Goal: Complete application form

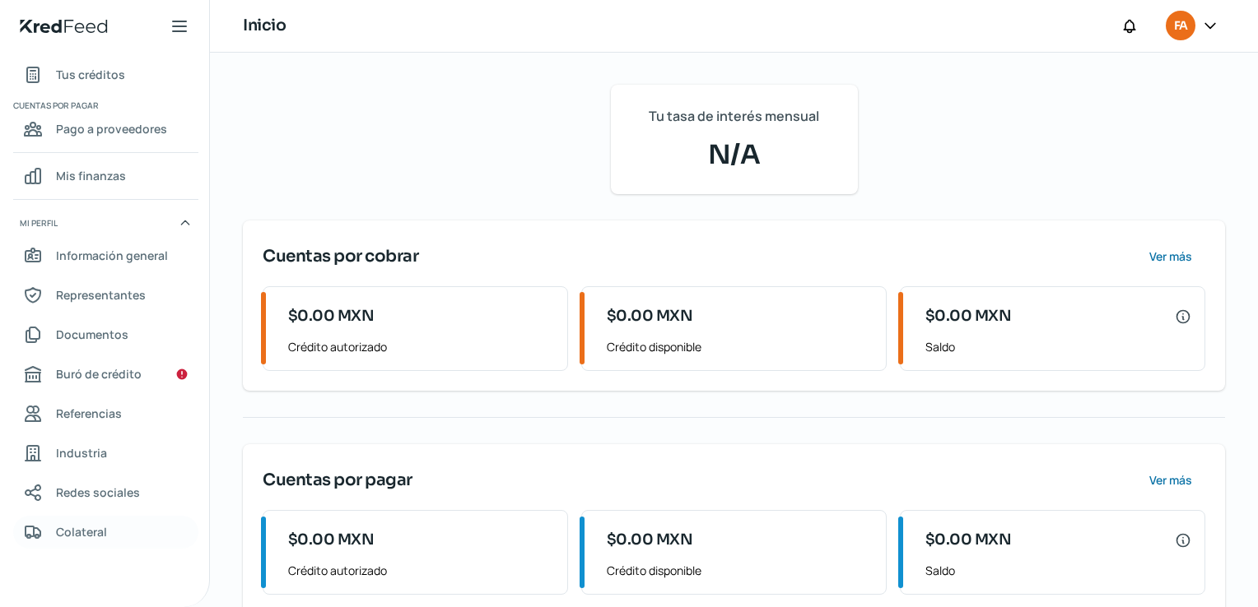
click at [64, 523] on span "Colateral" at bounding box center [81, 532] width 51 height 21
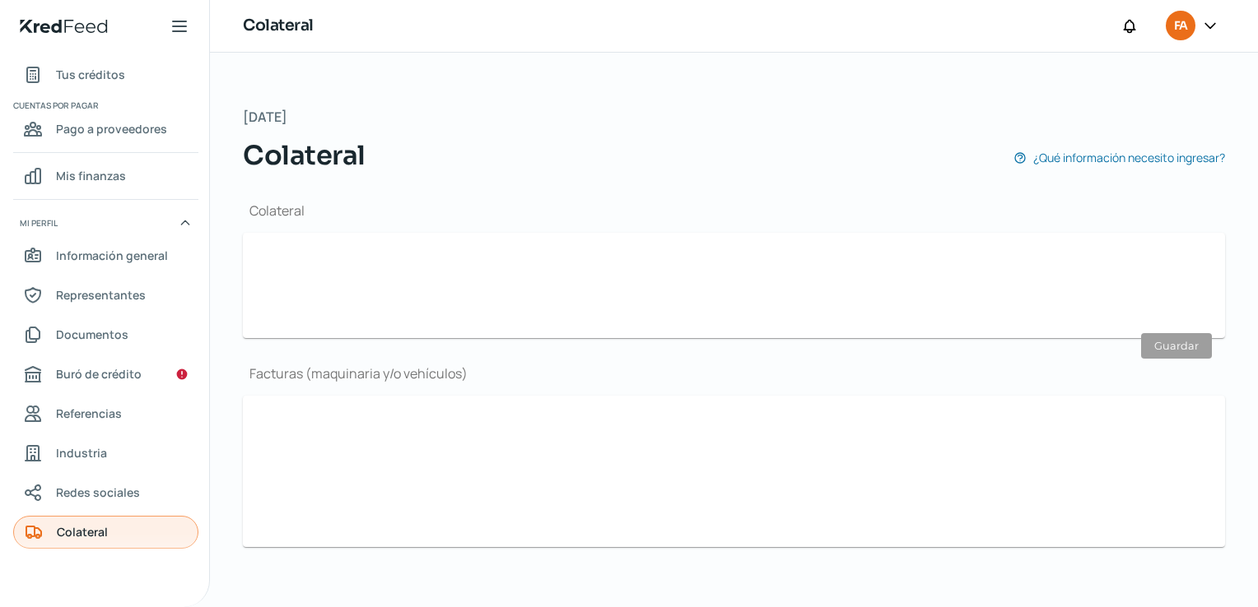
type input "No"
type input "Sí"
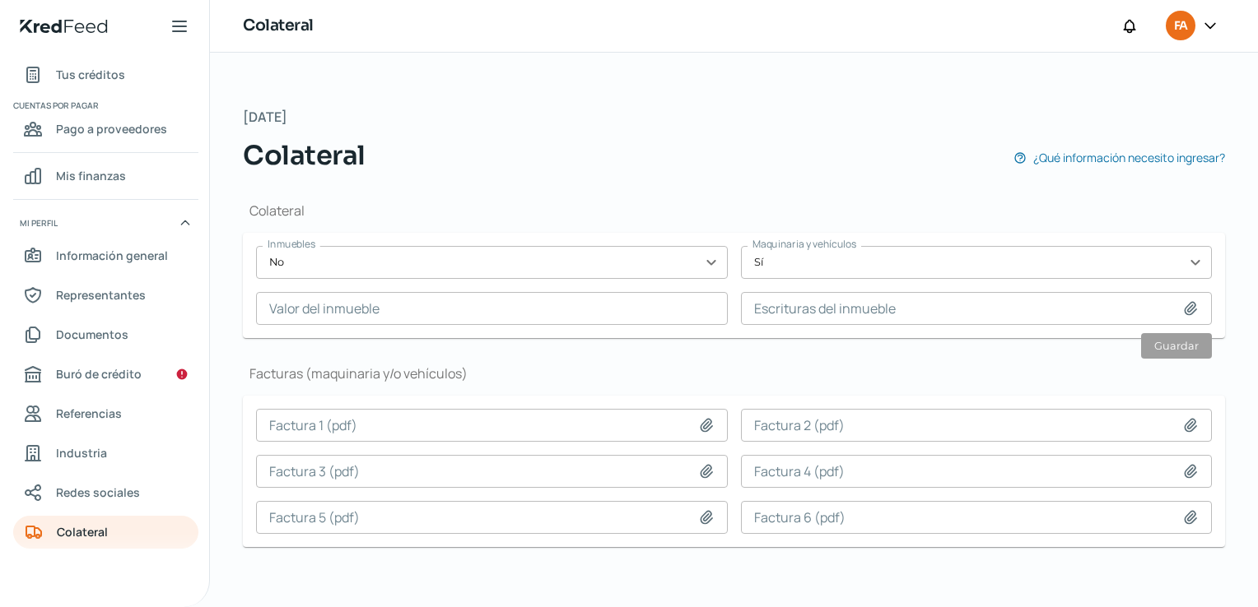
scroll to position [4, 0]
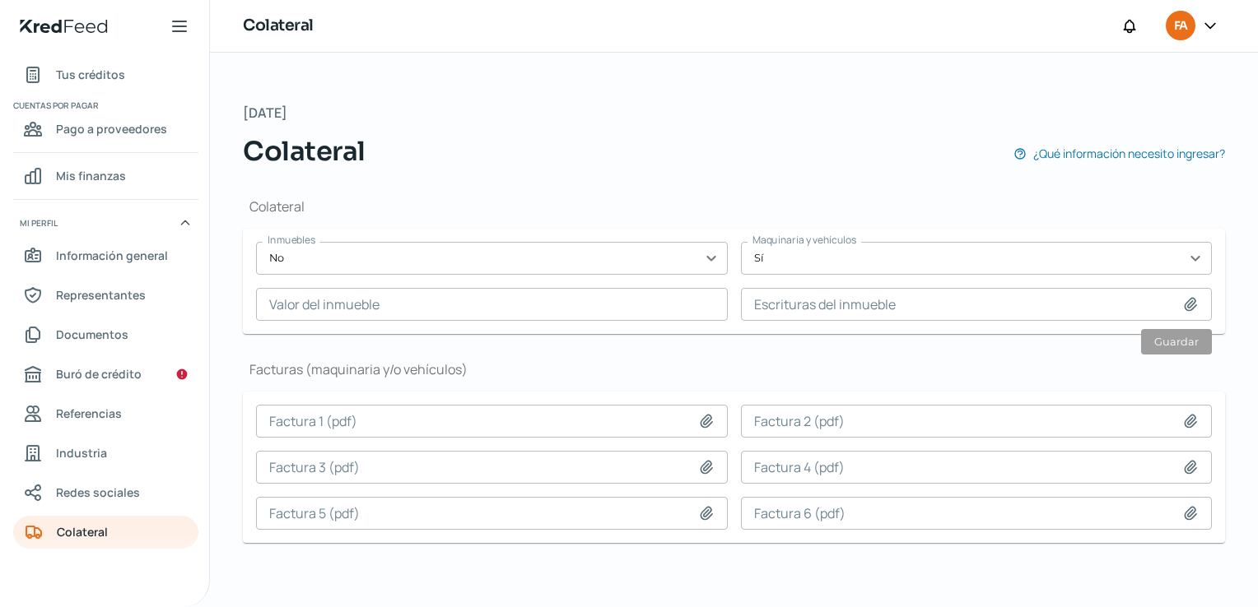
click at [700, 421] on icon at bounding box center [706, 421] width 12 height 12
type input "C:\fakepath\F-11981 SUEP SISTEMAS MEDICOS.pdf"
type input "F-11981 SUEP SISTEMAS MEDICOS.pdf"
click at [712, 467] on icon at bounding box center [706, 467] width 16 height 16
type input "C:\fakepath\FV-FVLCIENTIC-3002.pdf"
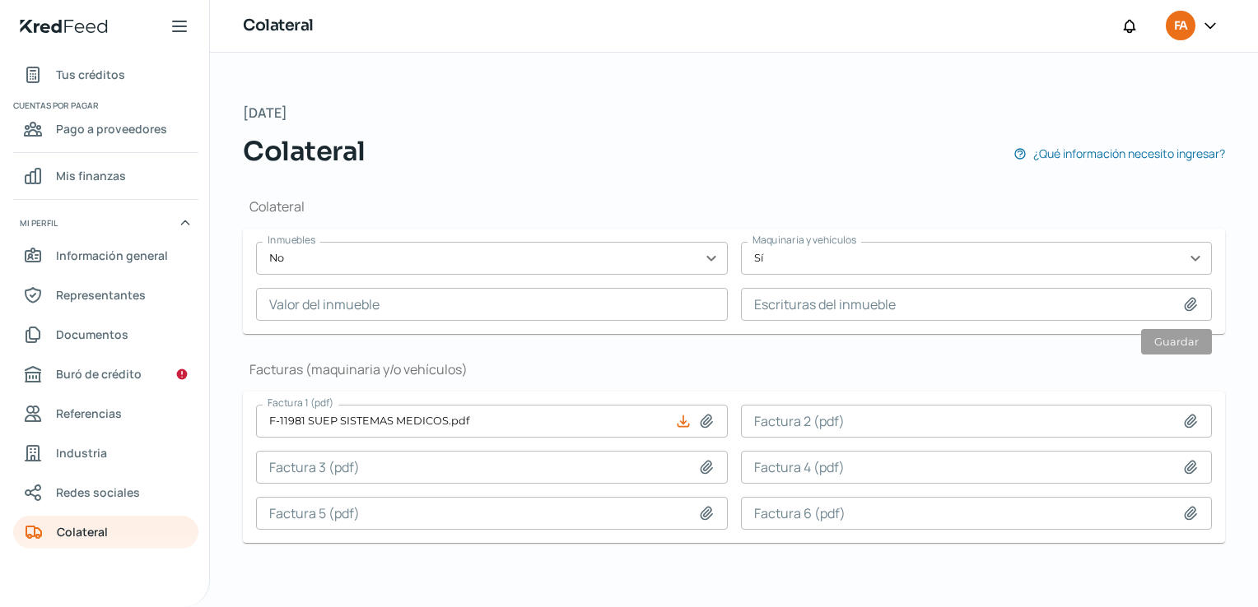
type input "FV-FVLCIENTIC-3002.pdf"
click at [707, 514] on icon at bounding box center [706, 513] width 16 height 16
type input "C:\fakepath\SME020307RL9_factura_S10433.pdf"
type input "SME020307RL9_factura_S10433.pdf"
click at [1195, 422] on icon at bounding box center [1190, 421] width 16 height 16
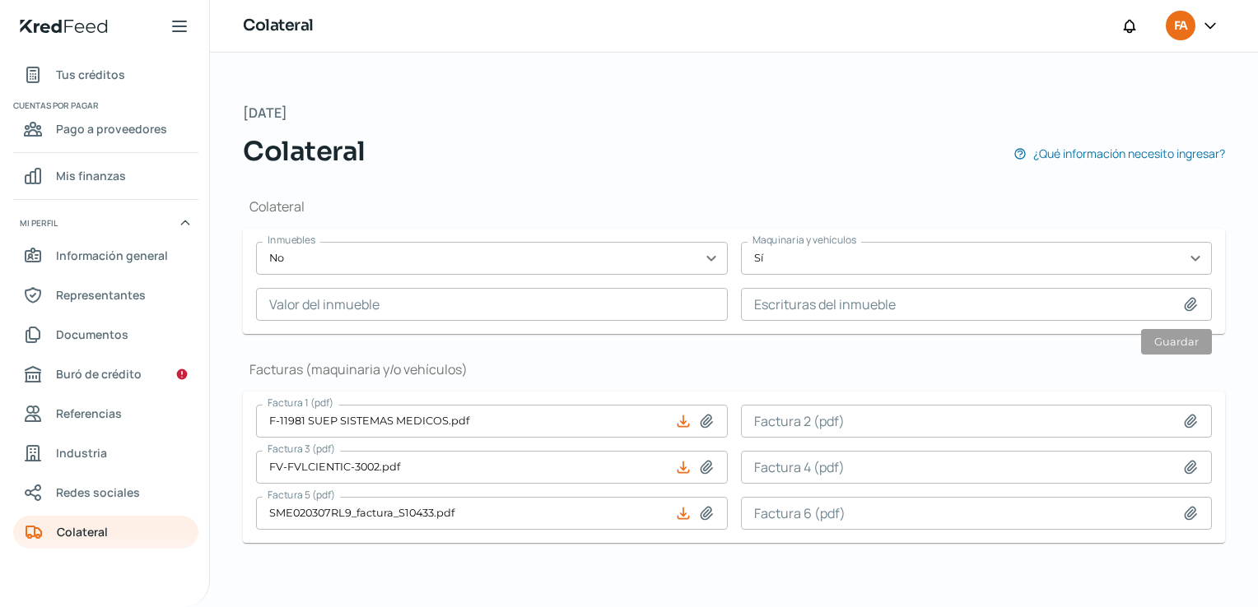
type input "C:\fakepath\HAN180718JP1_Factura_L_670_7127CD46-08FA-4982-99A3-C6306A6389D5 (1)…"
type input "HAN180718JP1_Factura_L_670_7127CD46-08FA-4982-99A3-C6306A6389D5 (1) (1).pdf"
click at [1192, 460] on icon at bounding box center [1190, 467] width 16 height 16
type input "C:\fakepath\3b1c7419-de0b-444b-b839-a5f4b16c75a6.pdf"
type input "3b1c7419-de0b-444b-b839-a5f4b16c75a6.pdf"
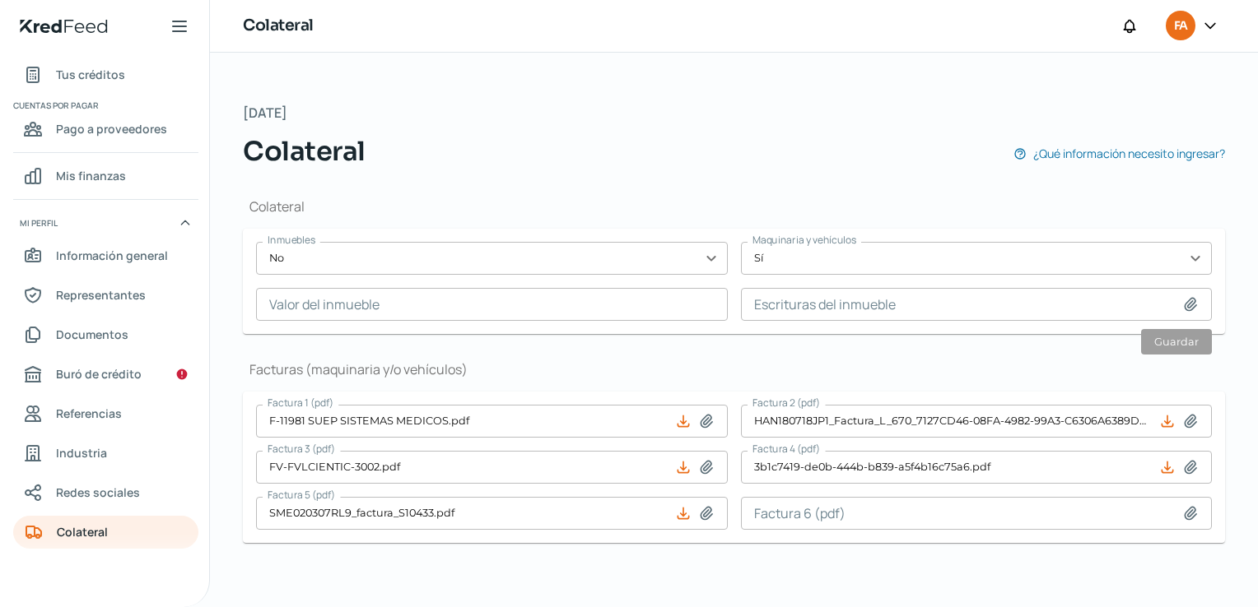
click at [1181, 511] on input at bounding box center [977, 513] width 472 height 33
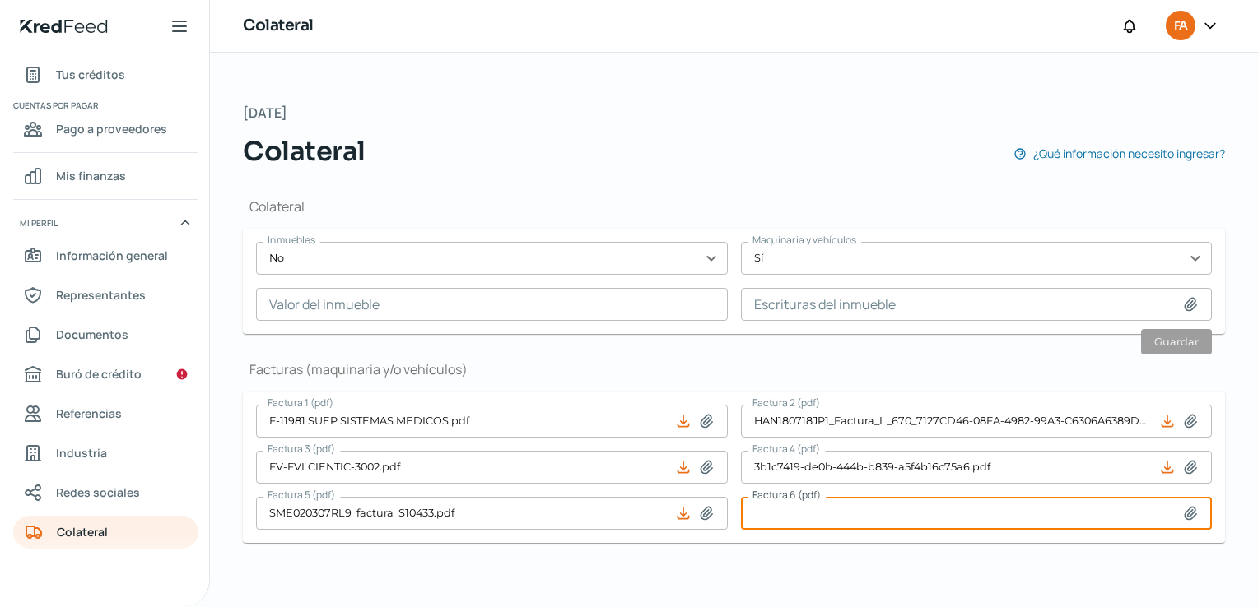
type input "C:\fakepath\c8eccfc8-67a9-40ab-b858-a6f32fab34bd.pdf"
type input "c8eccfc8-67a9-40ab-b858-a6f32fab34bd.pdf"
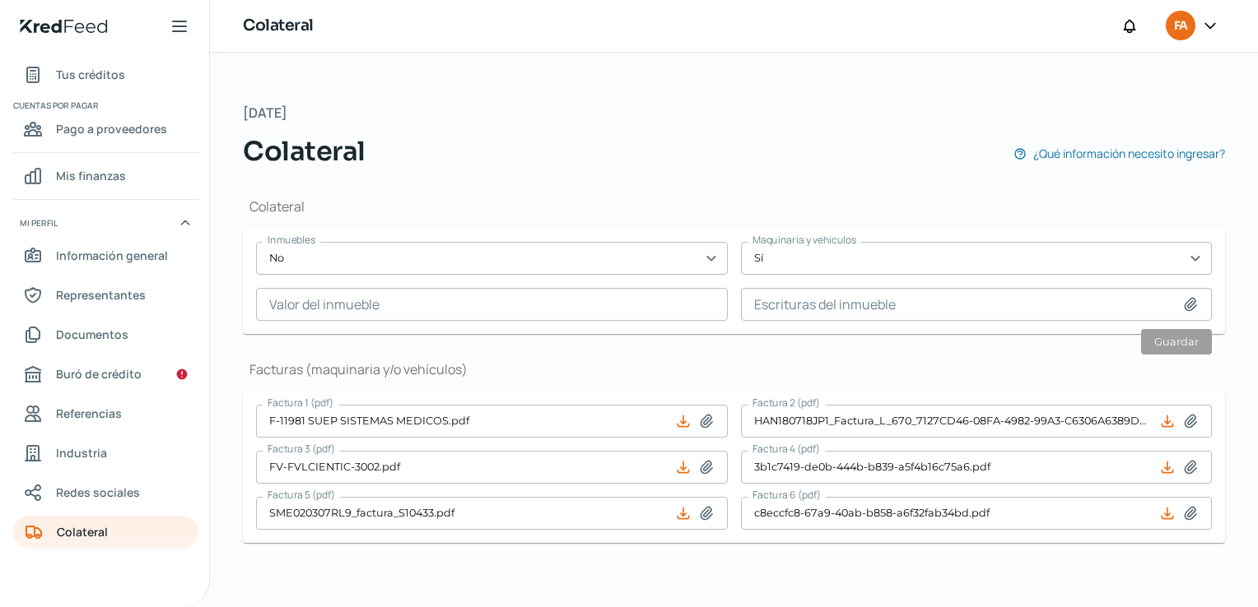
click at [1044, 565] on div "Colateral Inmuebles No expand_more Maquinaria y vehículos Sí expand_more Valor …" at bounding box center [734, 377] width 982 height 412
click at [715, 337] on div "Colateral Inmuebles No expand_more Maquinaria y vehículos Sí expand_more Valor …" at bounding box center [734, 377] width 982 height 412
click at [915, 304] on input at bounding box center [977, 304] width 472 height 33
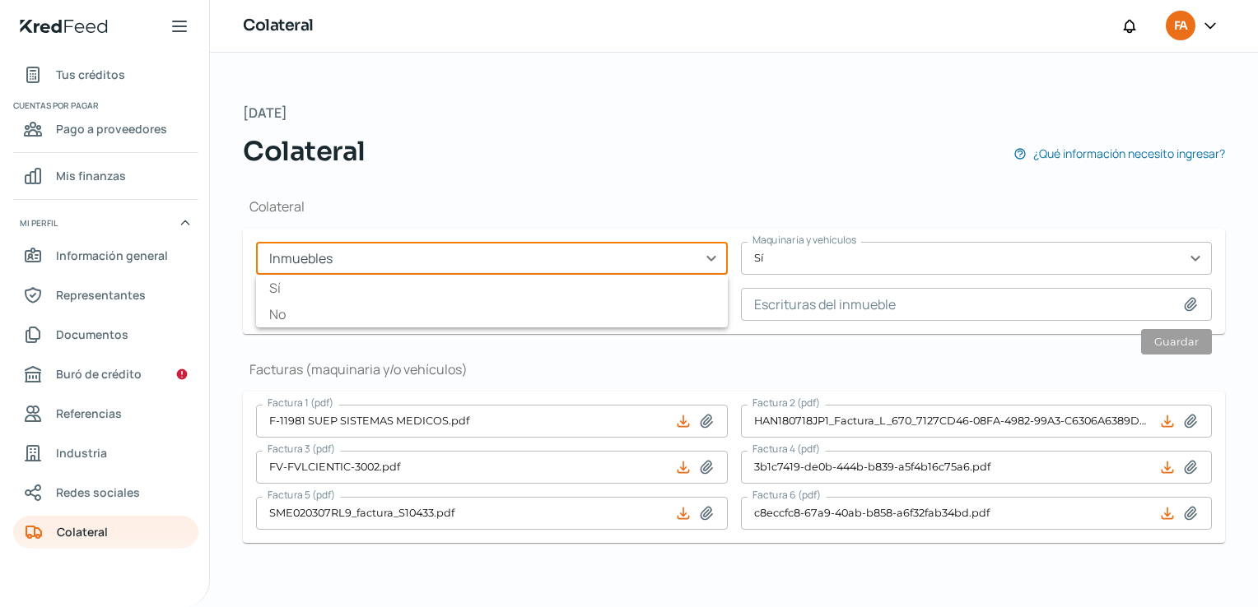
click at [453, 272] on input "text" at bounding box center [492, 258] width 472 height 33
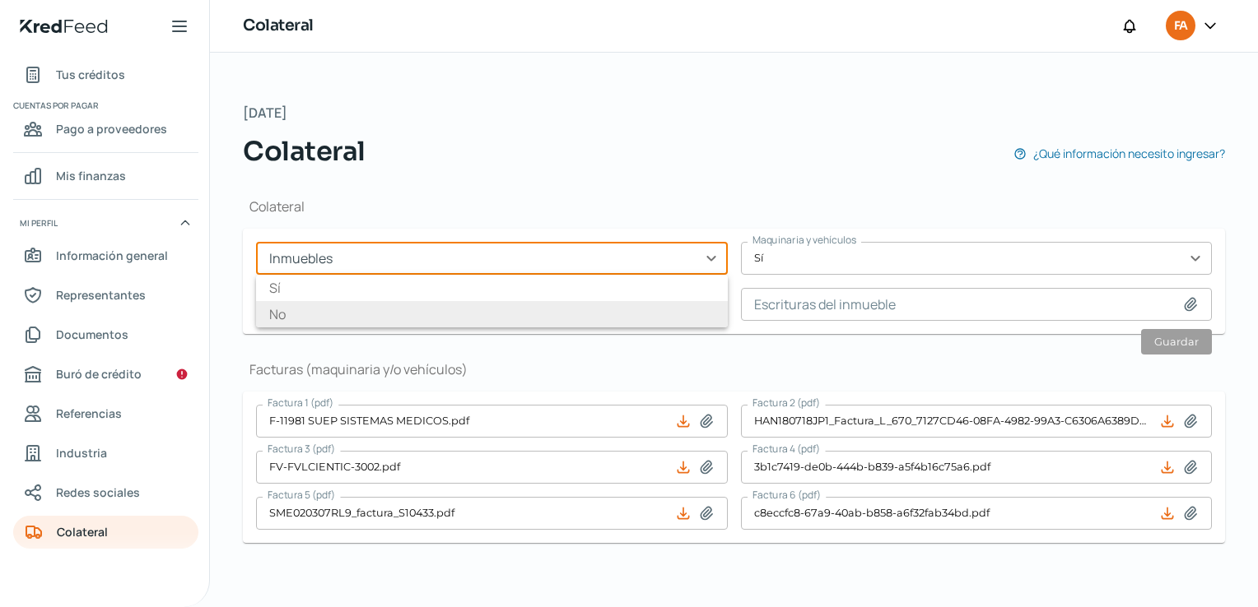
click at [316, 306] on li "No" at bounding box center [492, 314] width 472 height 26
type input "No"
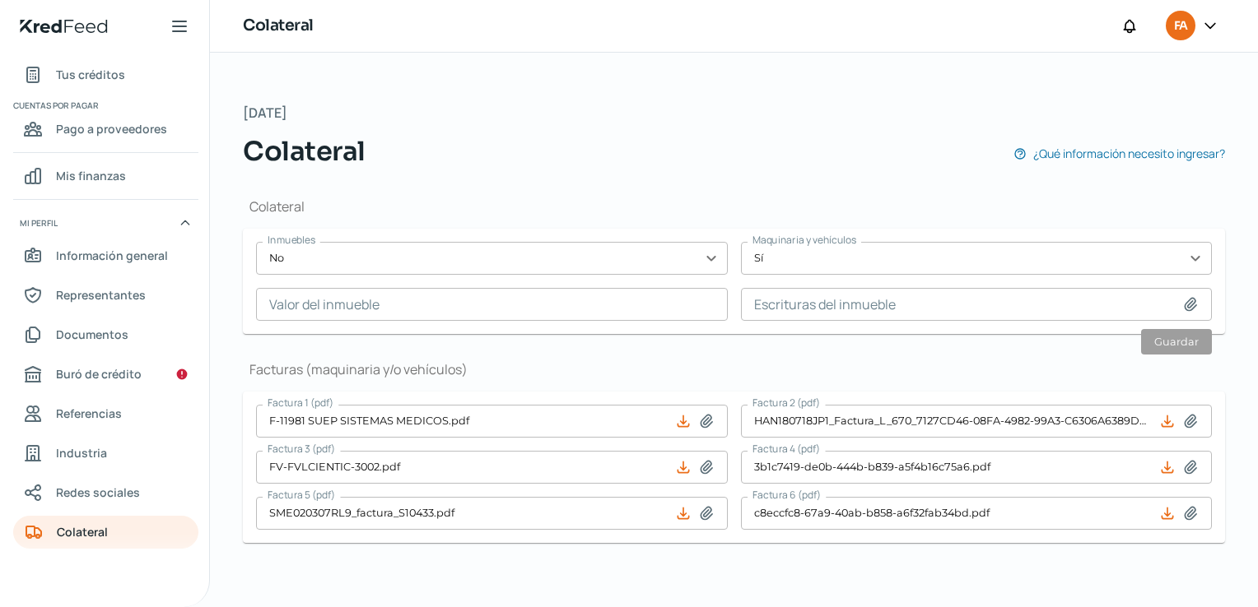
click at [388, 305] on input "text" at bounding box center [492, 304] width 472 height 33
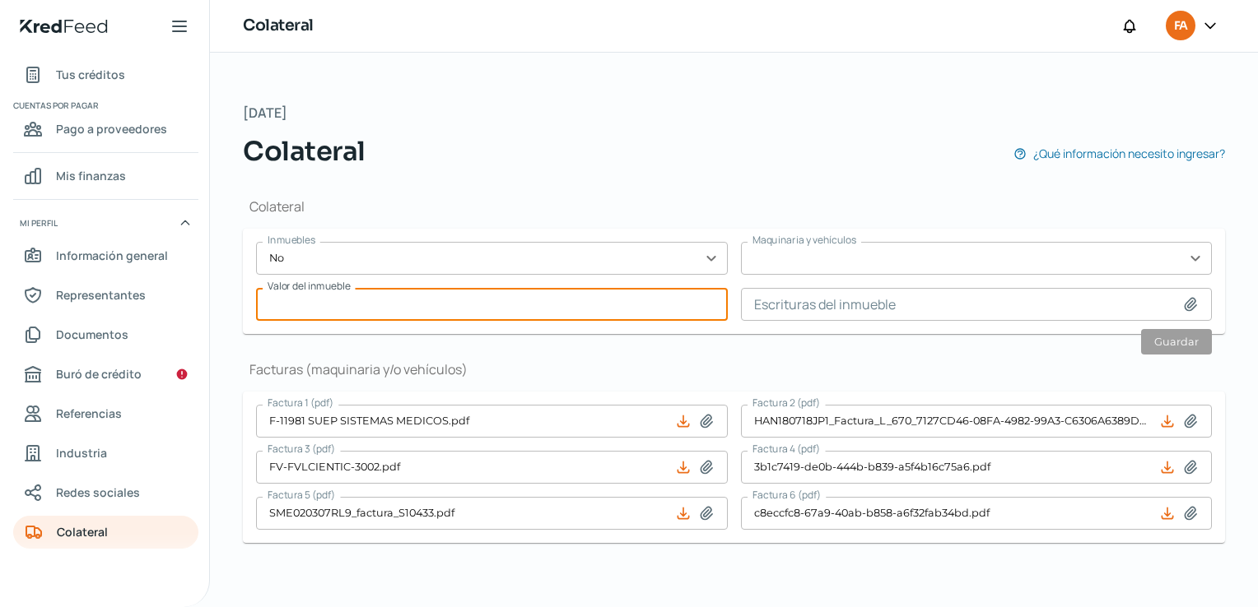
click at [849, 263] on input "text" at bounding box center [977, 258] width 472 height 33
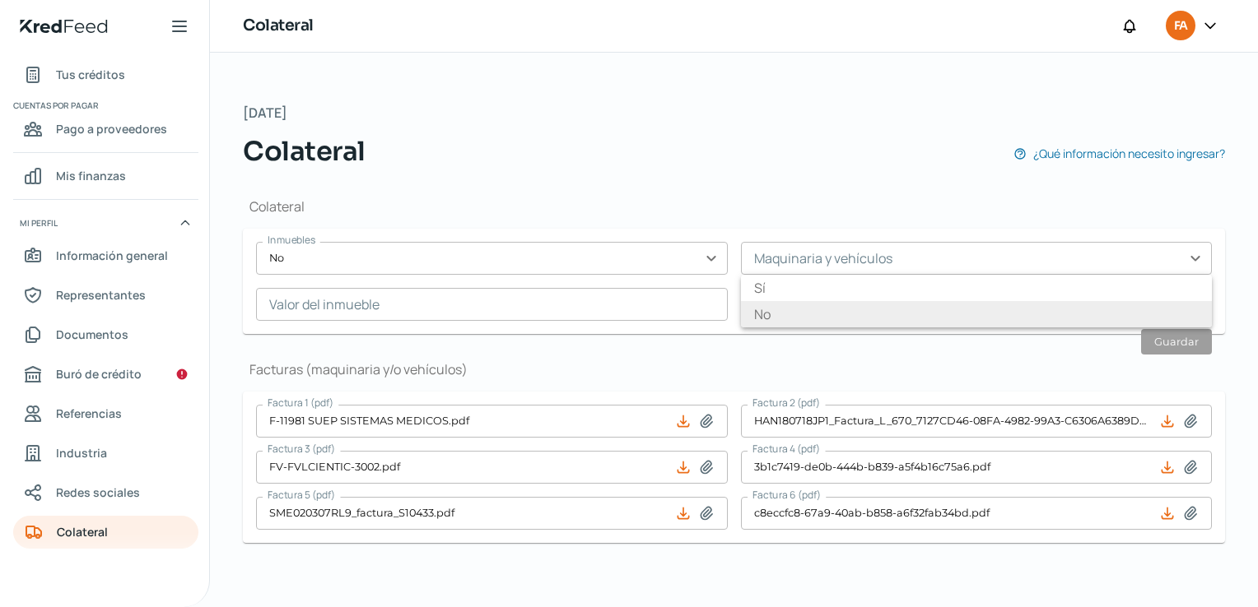
click at [748, 309] on li "No" at bounding box center [977, 314] width 472 height 26
type input "No"
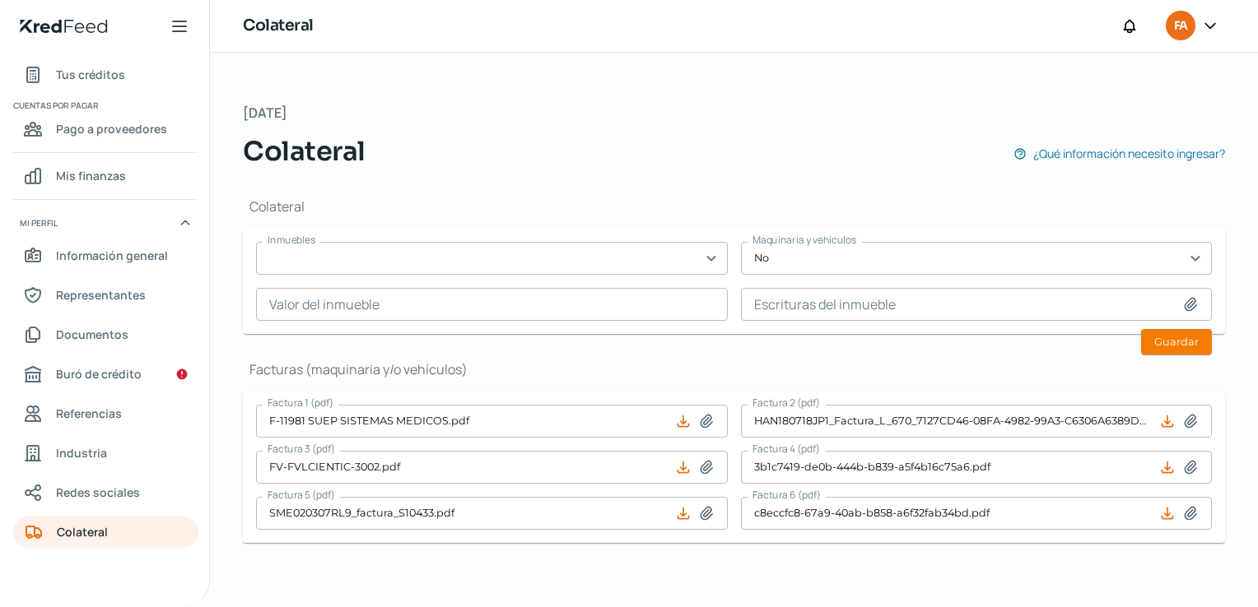
click at [698, 255] on input "text" at bounding box center [492, 258] width 472 height 33
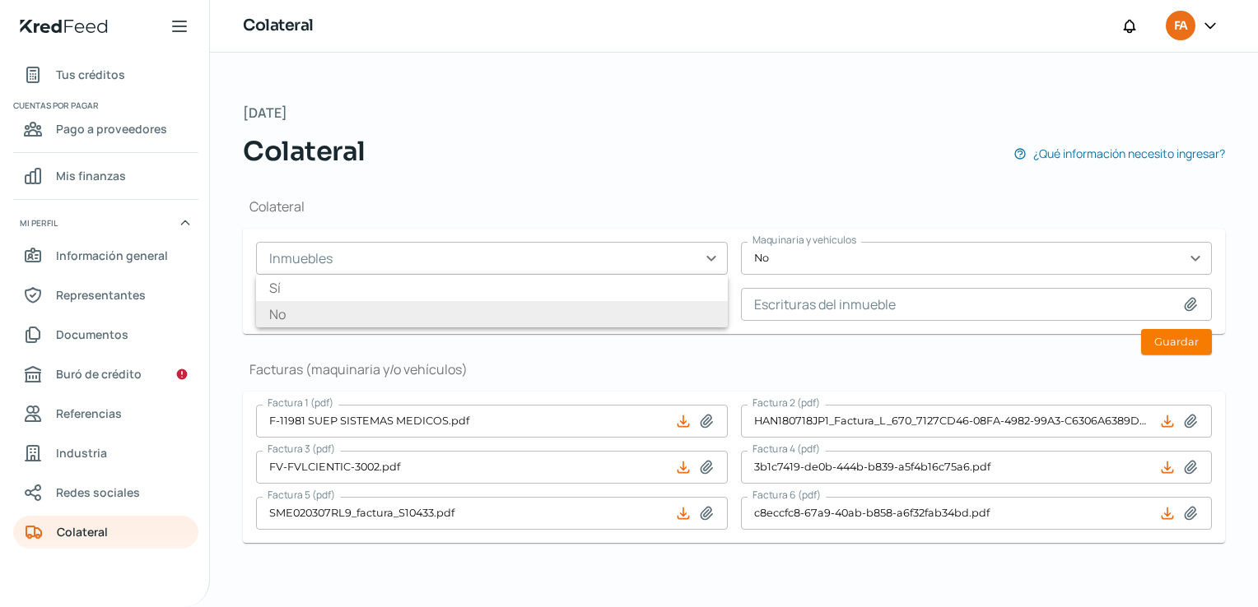
click at [535, 301] on li "No" at bounding box center [492, 314] width 472 height 26
type input "No"
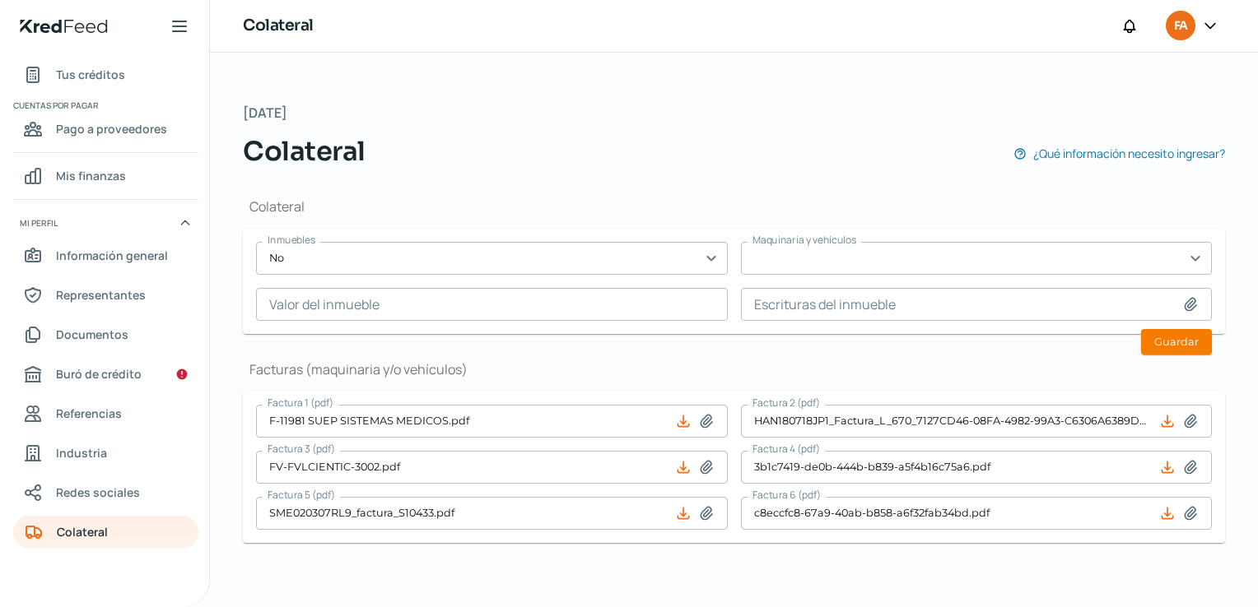
click at [846, 258] on input "text" at bounding box center [977, 258] width 472 height 33
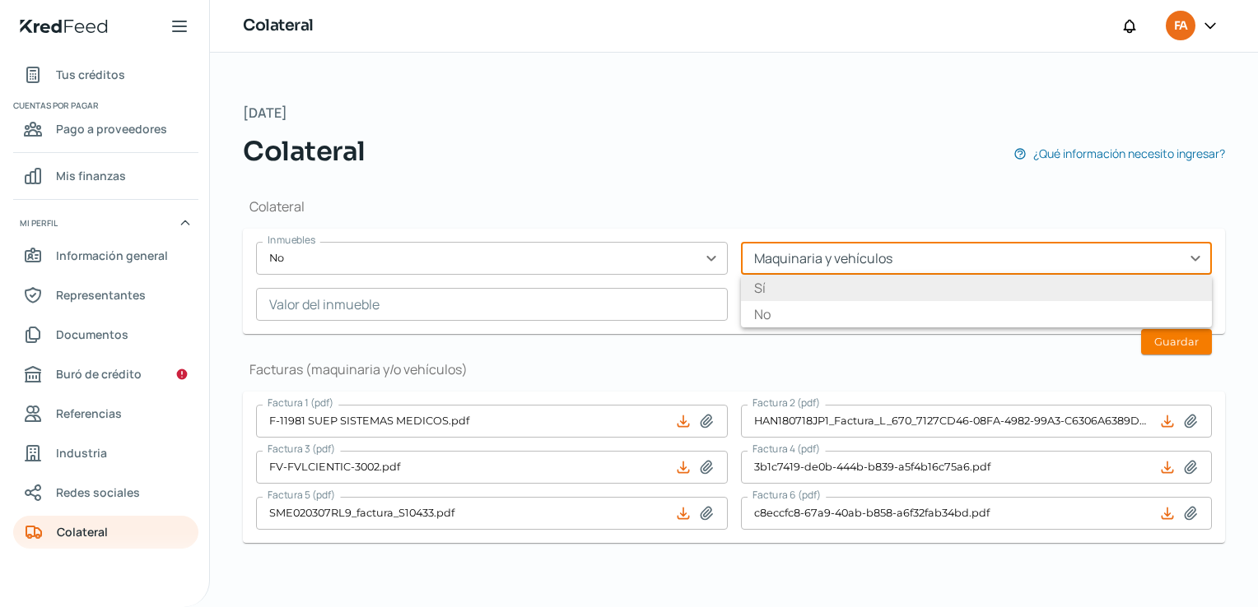
click at [807, 284] on li "Sí" at bounding box center [977, 288] width 472 height 26
type input "Sí"
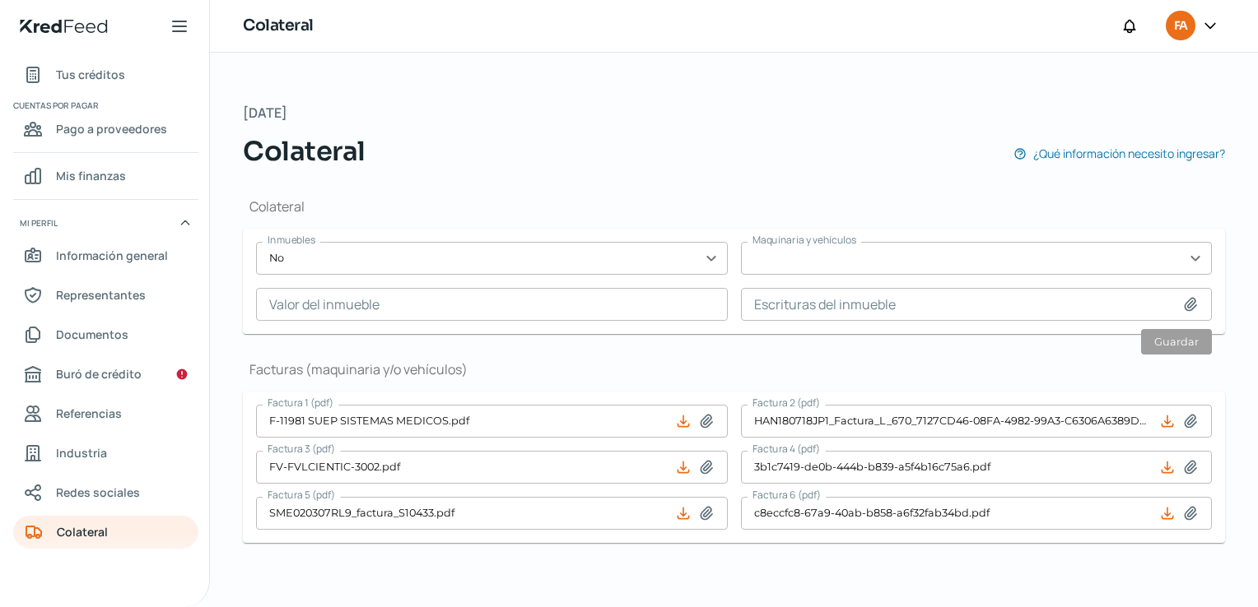
click at [1188, 249] on input "text" at bounding box center [977, 258] width 472 height 33
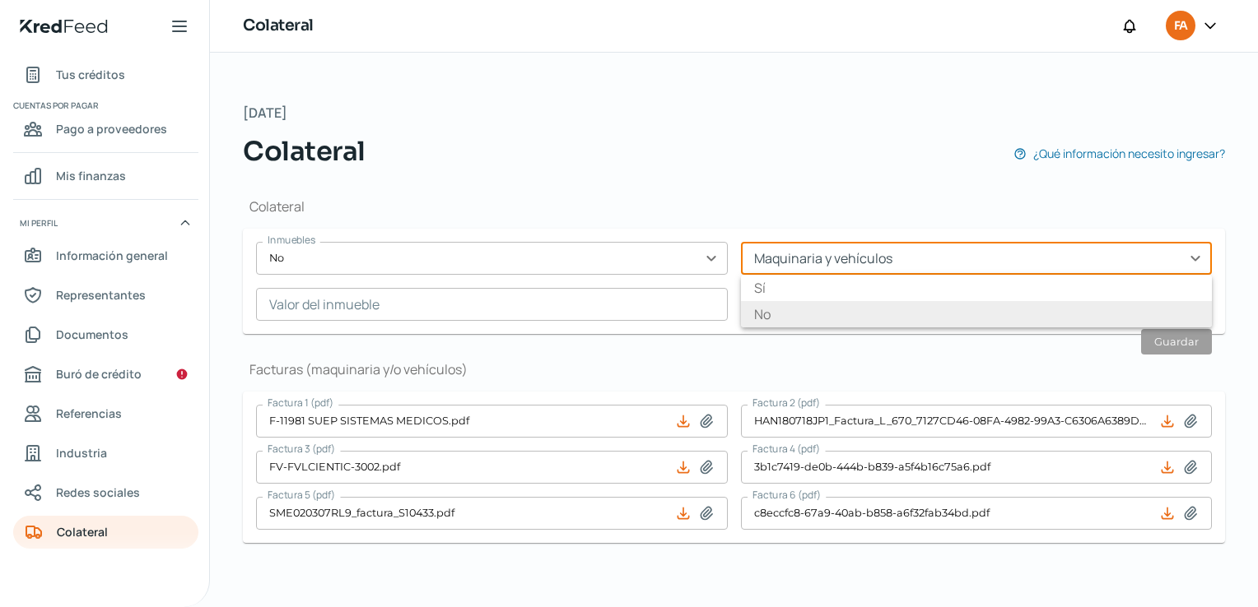
click at [1059, 307] on li "No" at bounding box center [977, 314] width 472 height 26
type input "No"
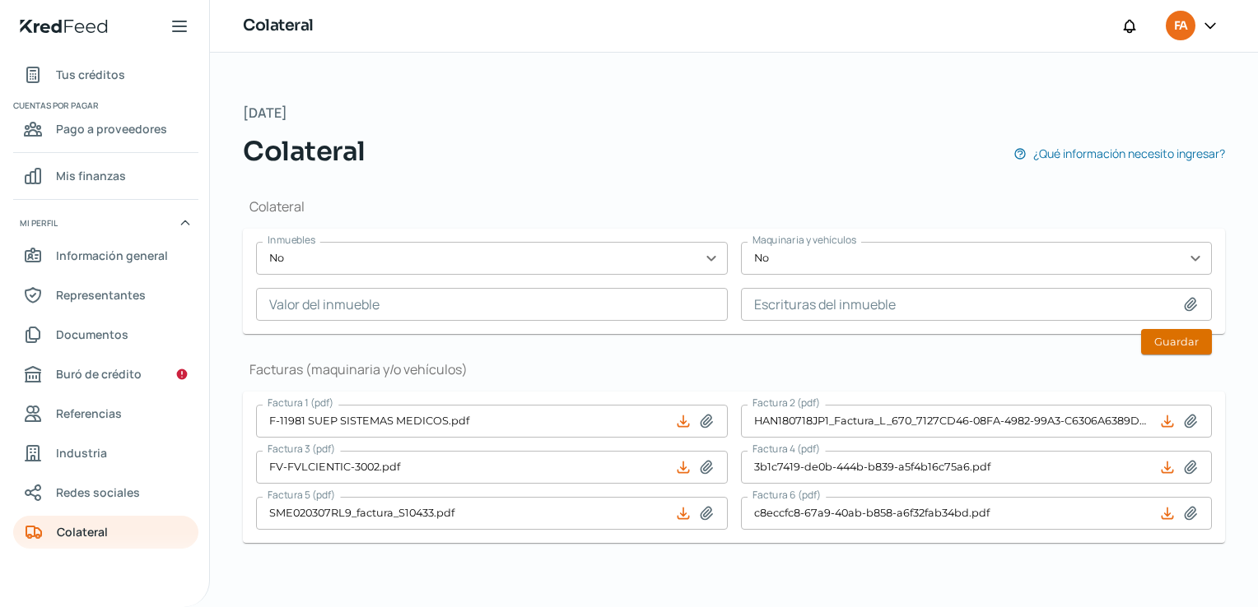
click at [1156, 342] on button "Guardar" at bounding box center [1176, 342] width 71 height 26
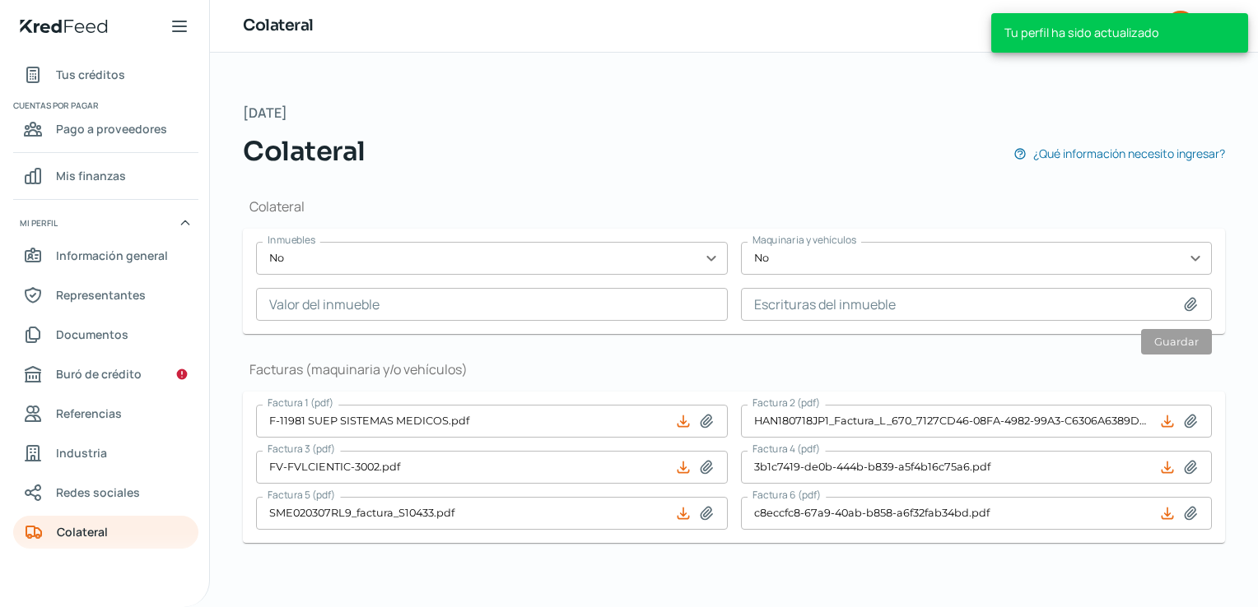
click at [918, 356] on div "Colateral Inmuebles No expand_more Maquinaria y vehículos No expand_more Valor …" at bounding box center [734, 377] width 982 height 412
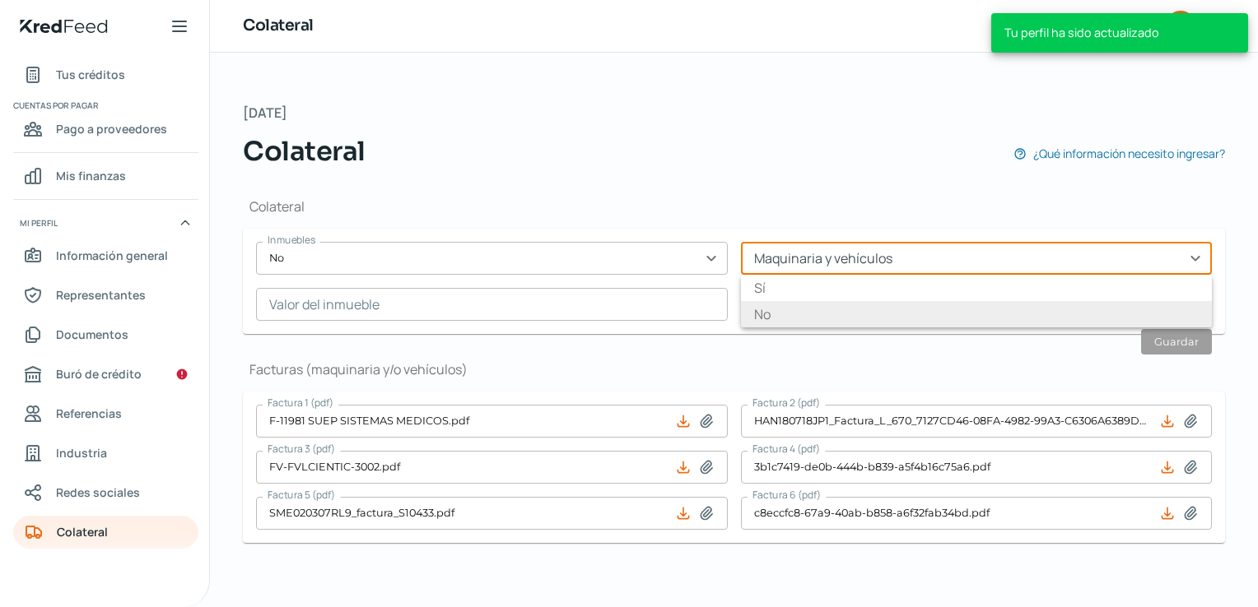
click at [1178, 264] on input "text" at bounding box center [977, 258] width 472 height 33
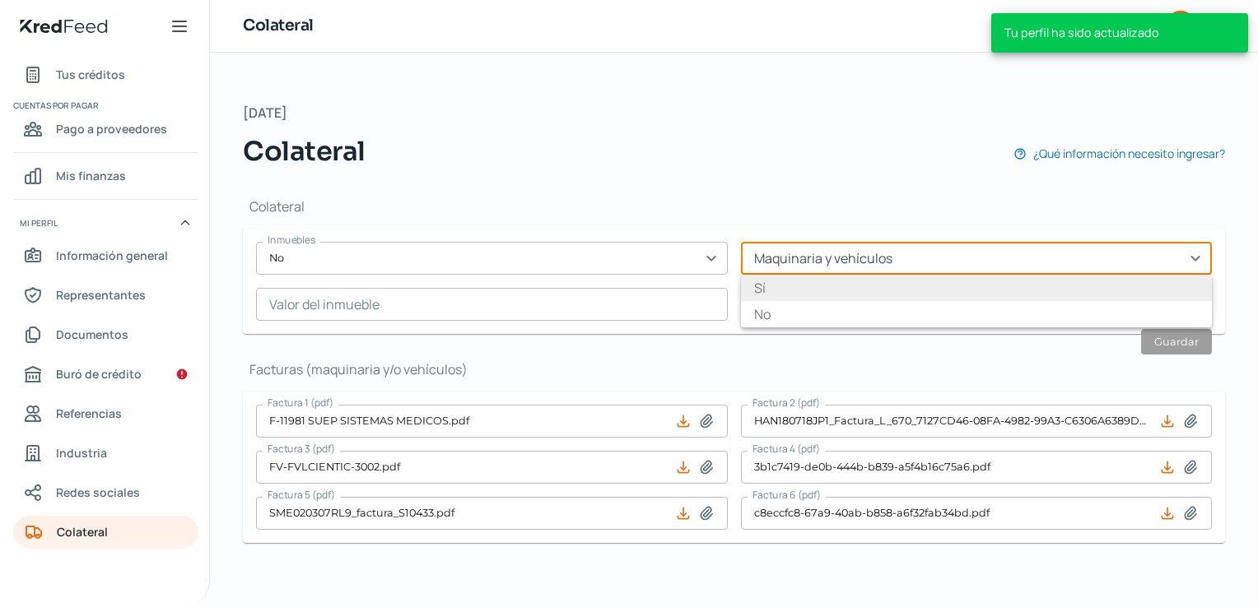
click at [942, 290] on li "Sí" at bounding box center [977, 288] width 472 height 26
type input "Sí"
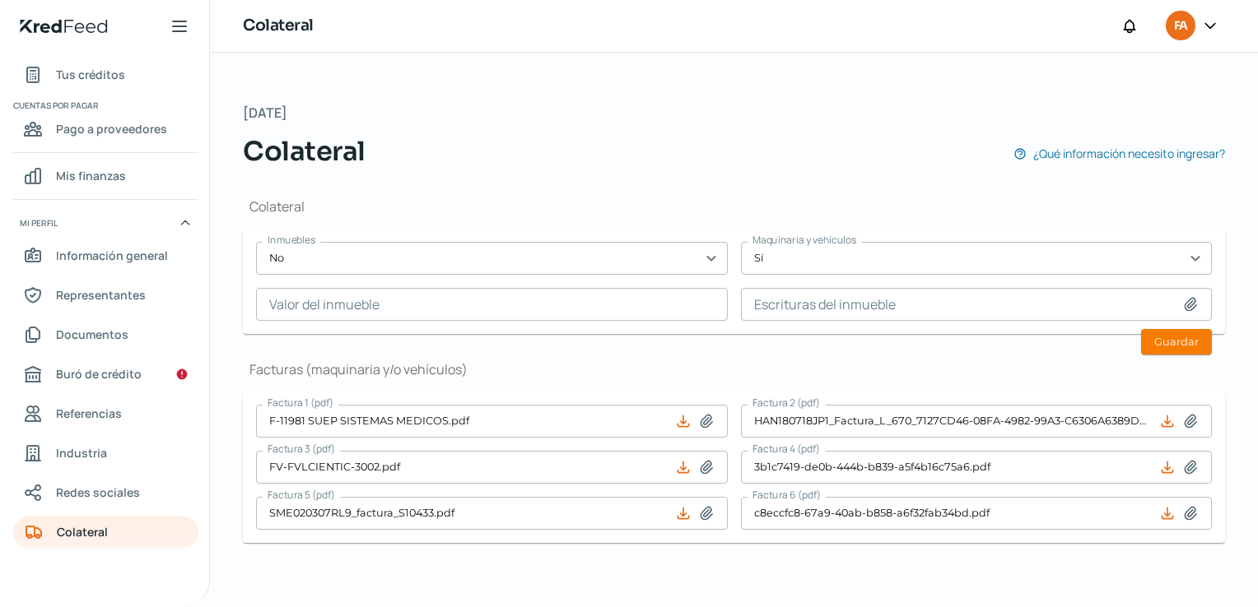
click at [924, 351] on div "Colateral Inmuebles No expand_more Maquinaria y vehículos Sí expand_more Valor …" at bounding box center [734, 377] width 982 height 412
click at [1160, 333] on button "Guardar" at bounding box center [1176, 342] width 71 height 26
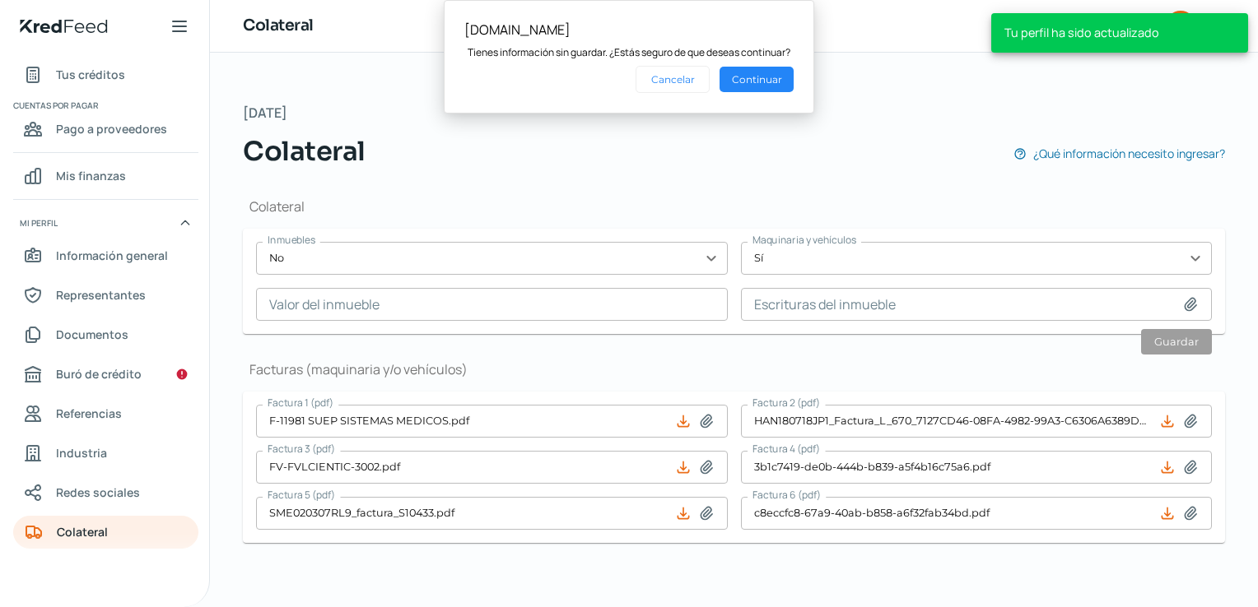
click at [757, 93] on div "[DOMAIN_NAME] Tienes información sin guardar. ¿Estás seguro de que deseas conti…" at bounding box center [629, 57] width 370 height 114
click at [760, 86] on button "Continuar" at bounding box center [756, 80] width 74 height 26
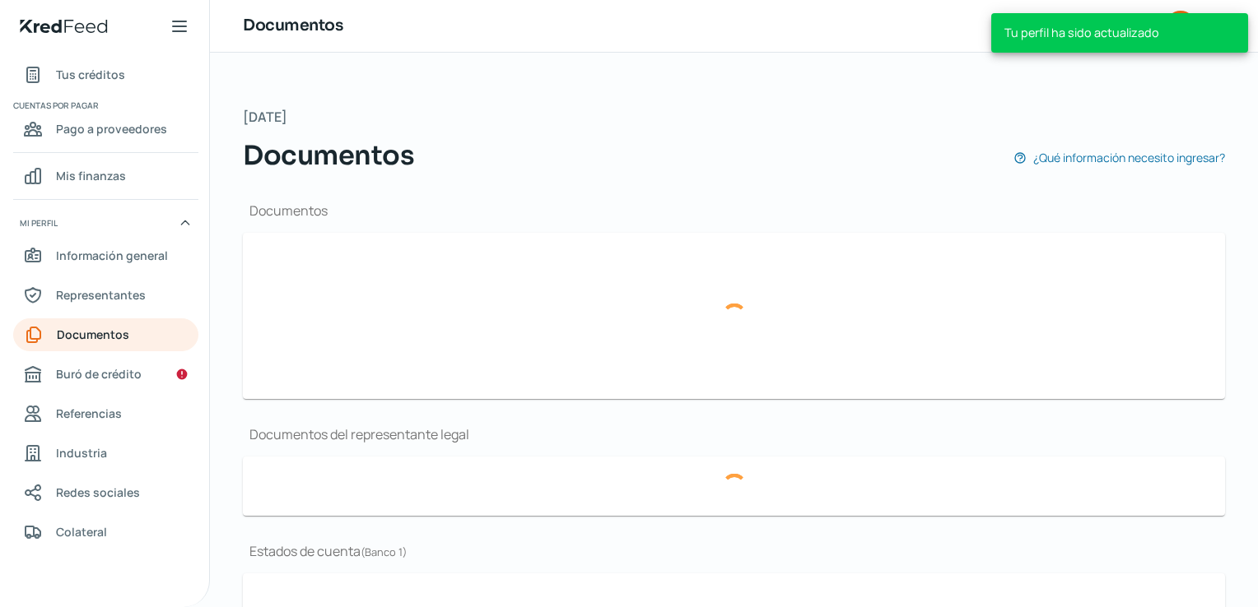
type input "Constancia de Situacion Fiscal 031025.pdf"
type input "Presentacion Factor+Health.pdf"
type input "LOGO F+H.png"
type input "Poder_.pdf"
type input "EDOCTADIG_SEPT.pdf"
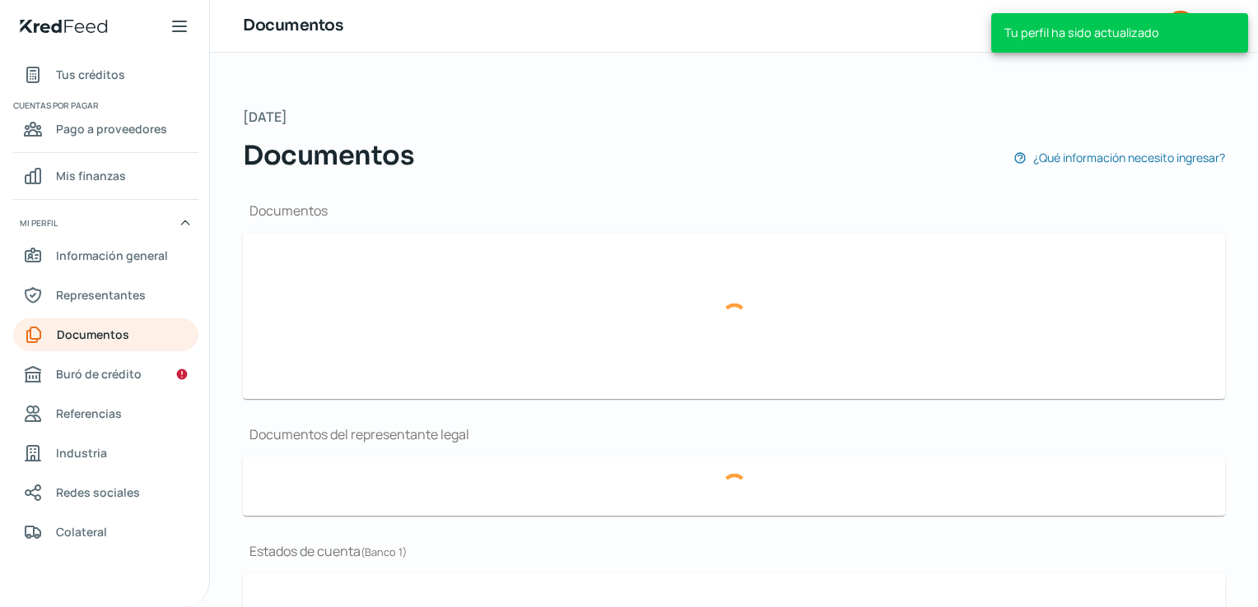
type input "EDOCTADIG_00923648_ADMIN1_20250915115604937.pdf"
type input "EDO DE CTAJUL.pdf"
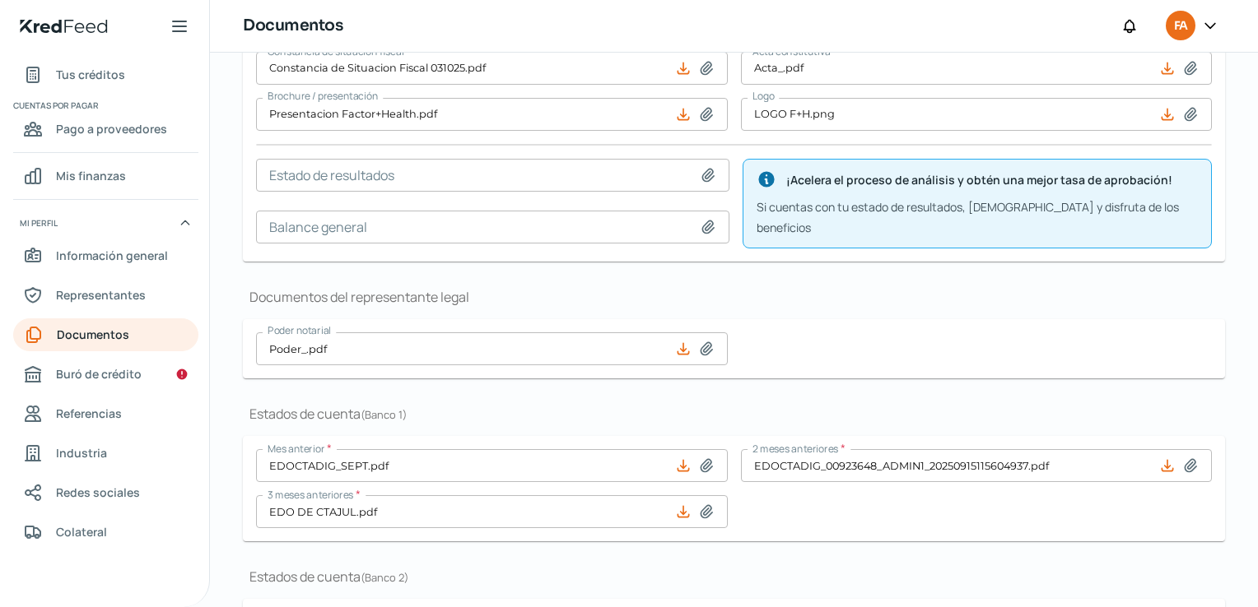
scroll to position [178, 0]
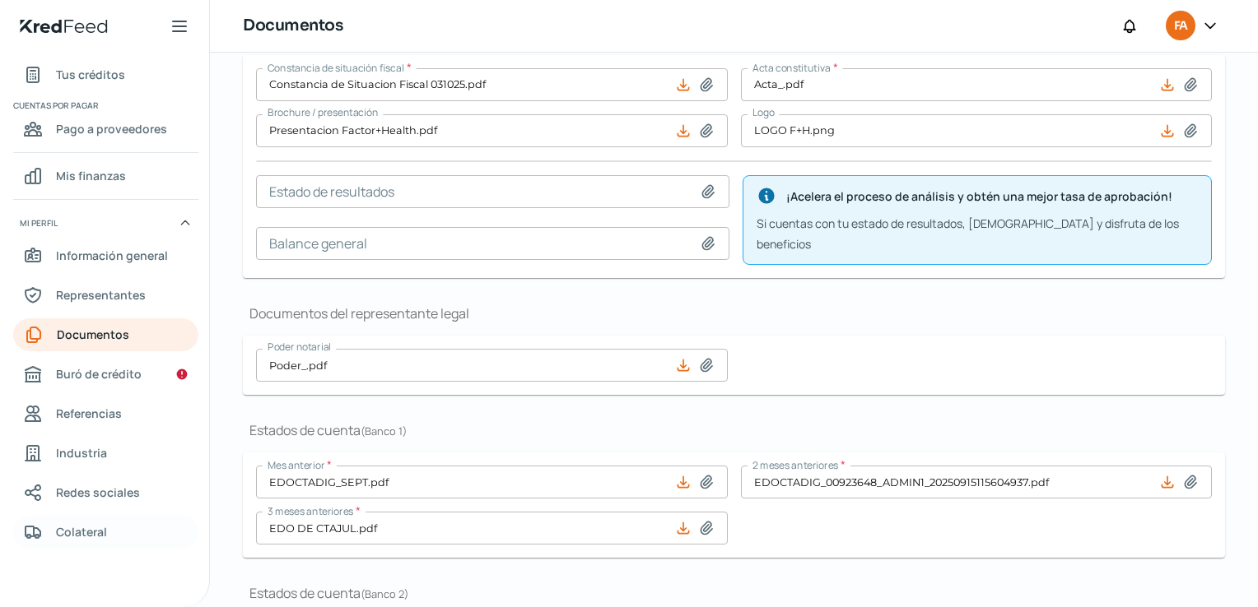
click at [82, 536] on span "Colateral" at bounding box center [81, 532] width 51 height 21
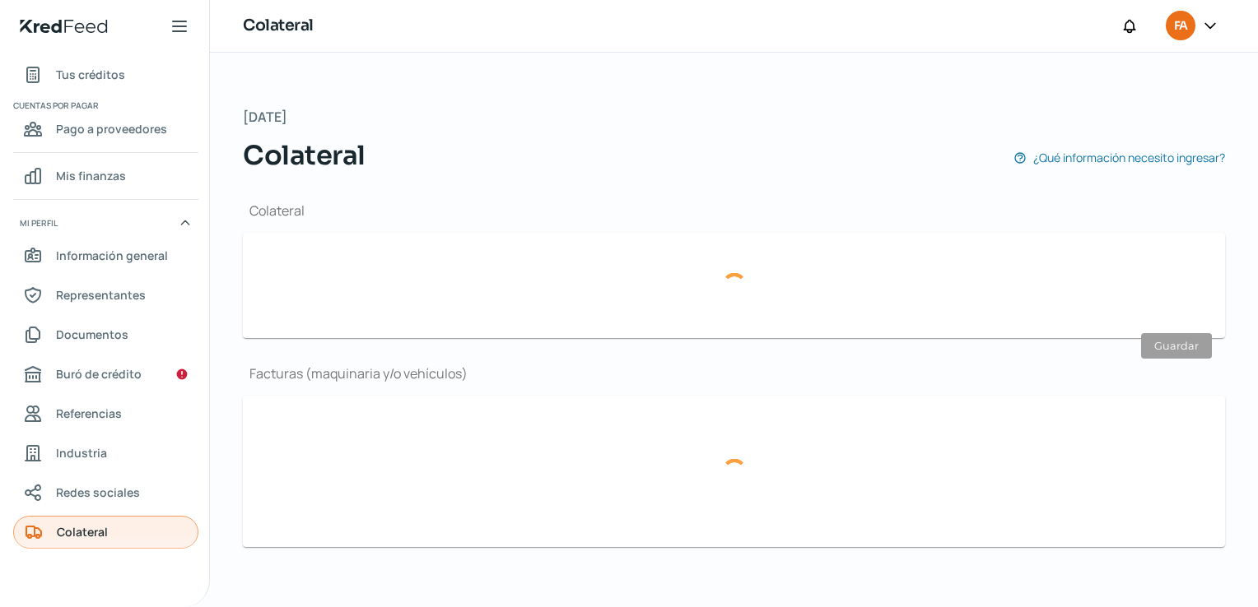
type input "No"
type input "Sí"
type input "F-11981 SUEP SISTEMAS MEDICOS.pdf"
type input "HAN180718JP1_Factura_L_670_7127CD46-08FA-4982-99A3-C6306A6389D5 (1) (1).pdf"
type input "FV-FVLCIENTIC-3002.pdf"
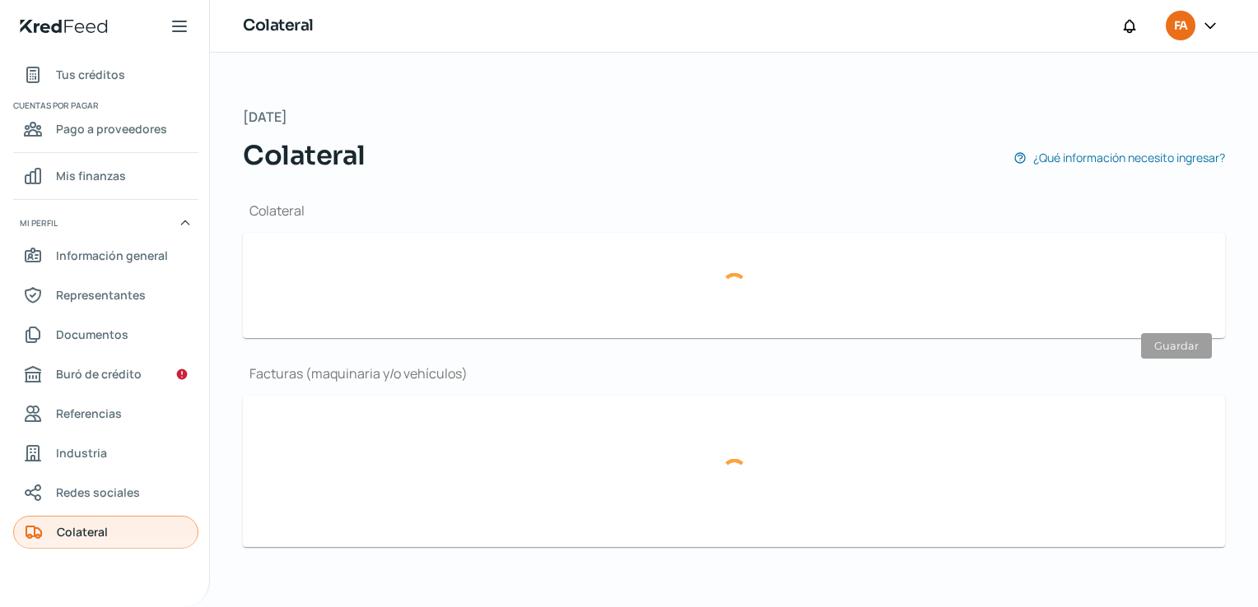
type input "3b1c7419-de0b-444b-b839-a5f4b16c75a6.pdf"
type input "SME020307RL9_factura_S10433.pdf"
type input "c8eccfc8-67a9-40ab-b858-a6f32fab34bd.pdf"
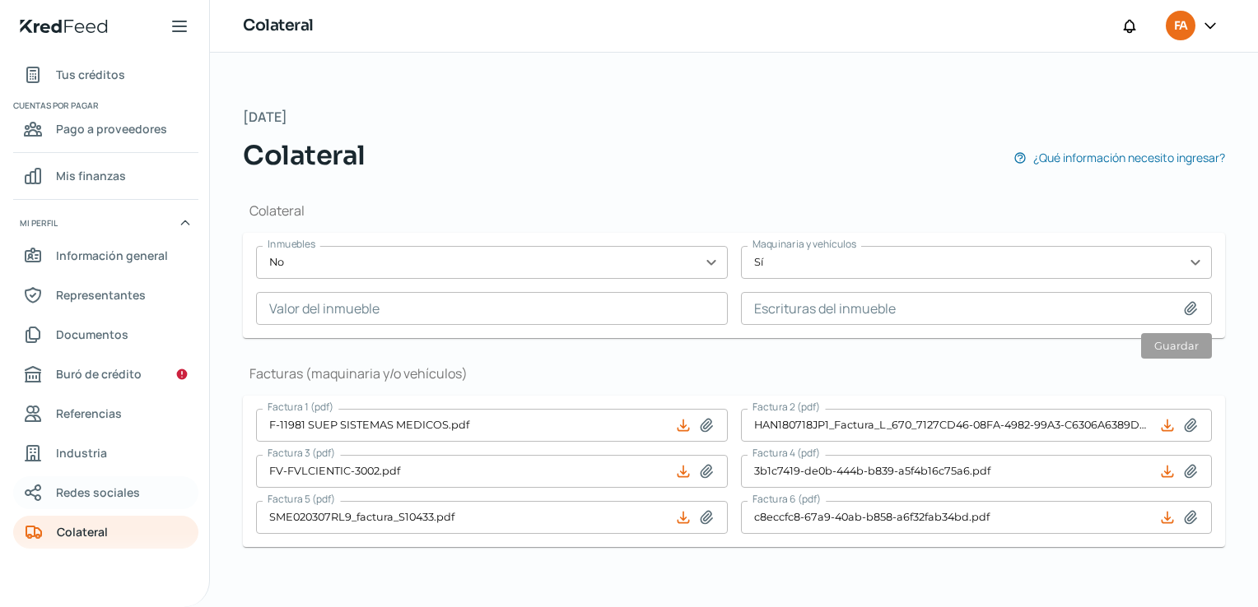
click at [119, 489] on span "Redes sociales" at bounding box center [98, 492] width 84 height 21
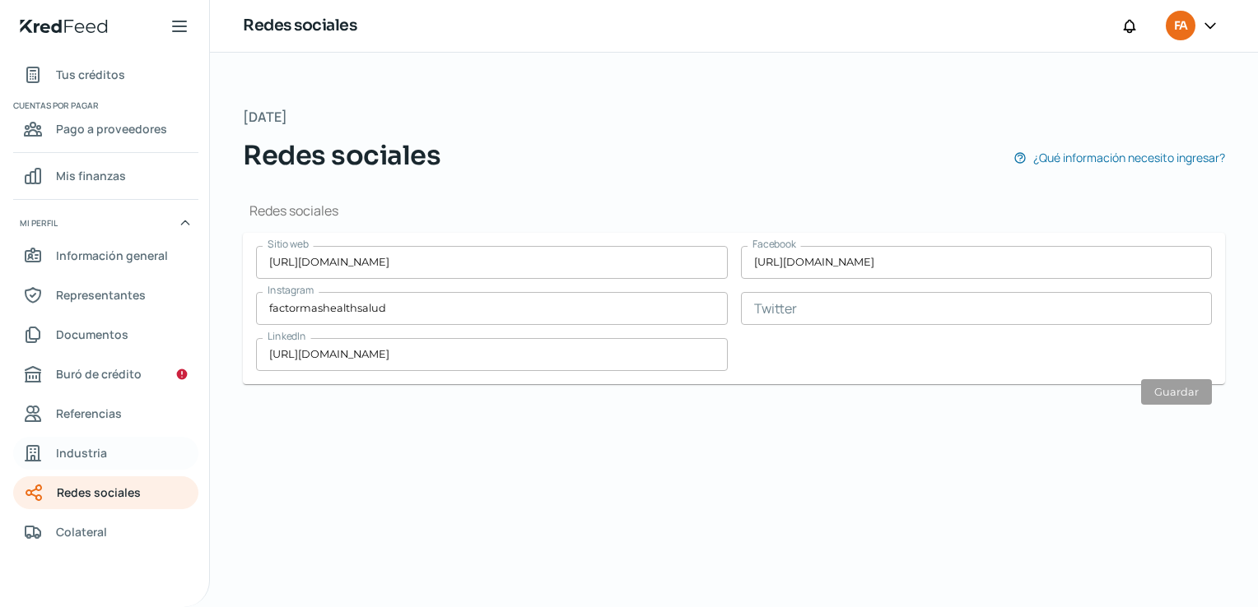
click at [102, 459] on link "Industria" at bounding box center [105, 453] width 185 height 33
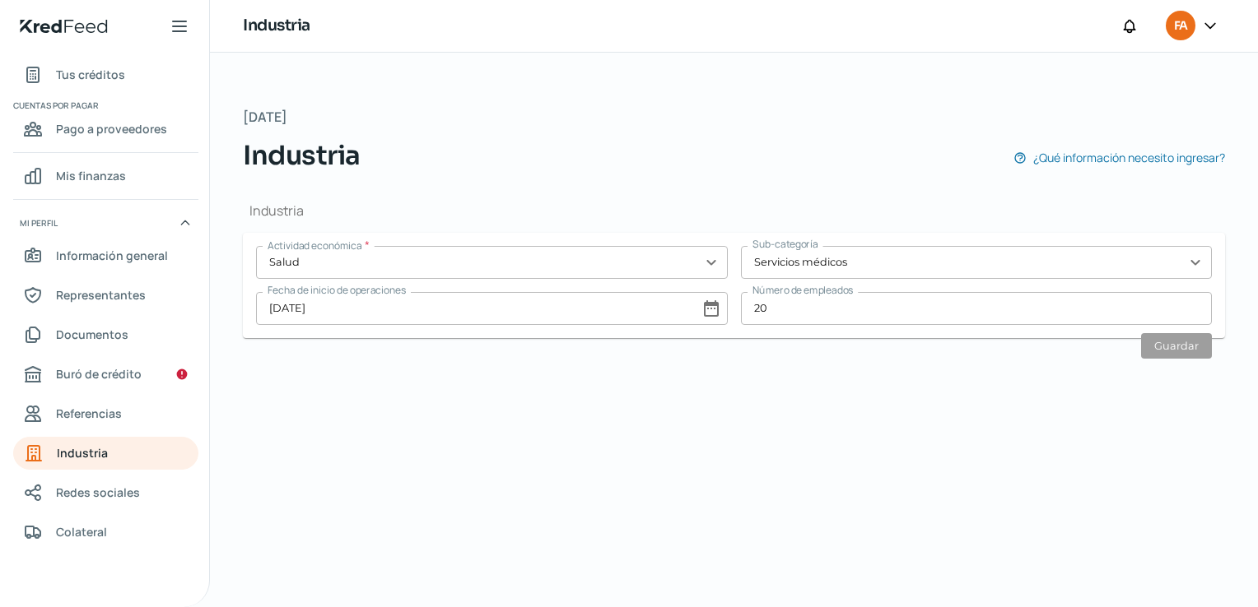
click at [99, 432] on nav "Inicio Cuentas por cobrar Adelantar facturas Tus créditos Cuentas por pagar Pag…" at bounding box center [104, 320] width 209 height 535
click at [109, 412] on span "Referencias" at bounding box center [89, 413] width 66 height 21
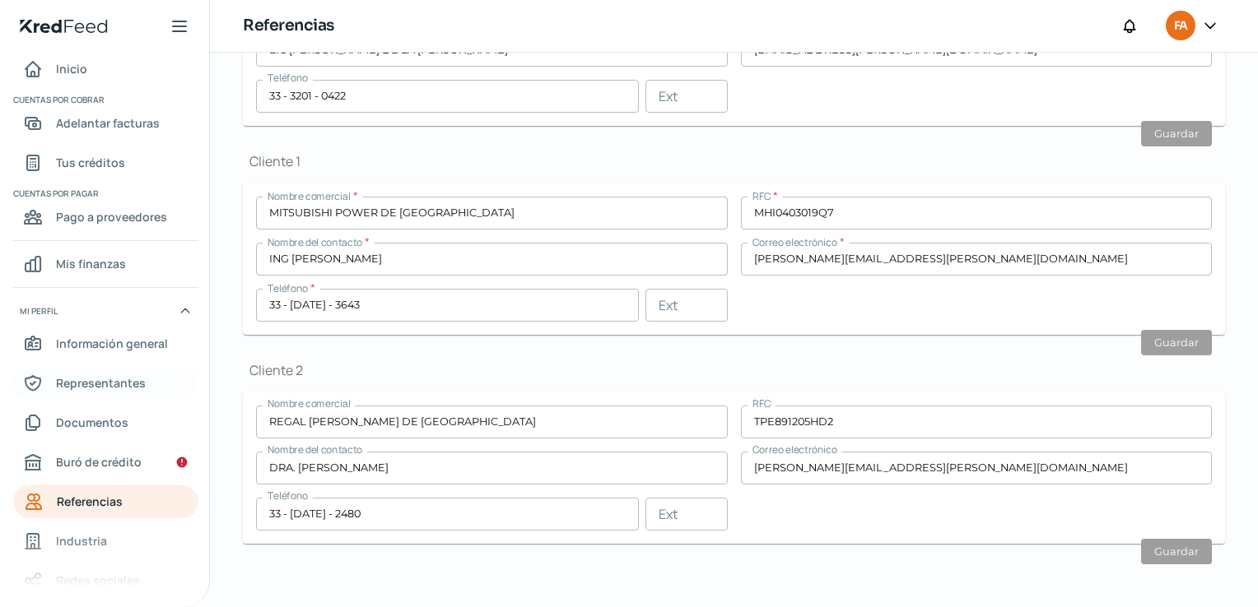
click at [125, 379] on span "Representantes" at bounding box center [101, 383] width 90 height 21
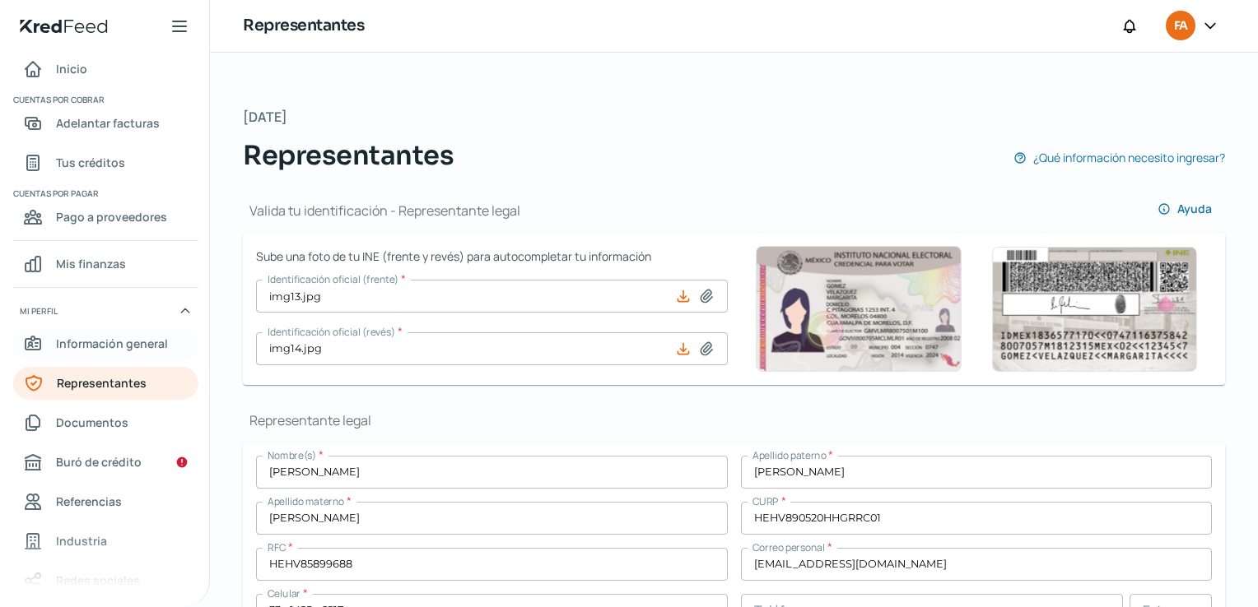
click at [146, 338] on span "Información general" at bounding box center [112, 343] width 112 height 21
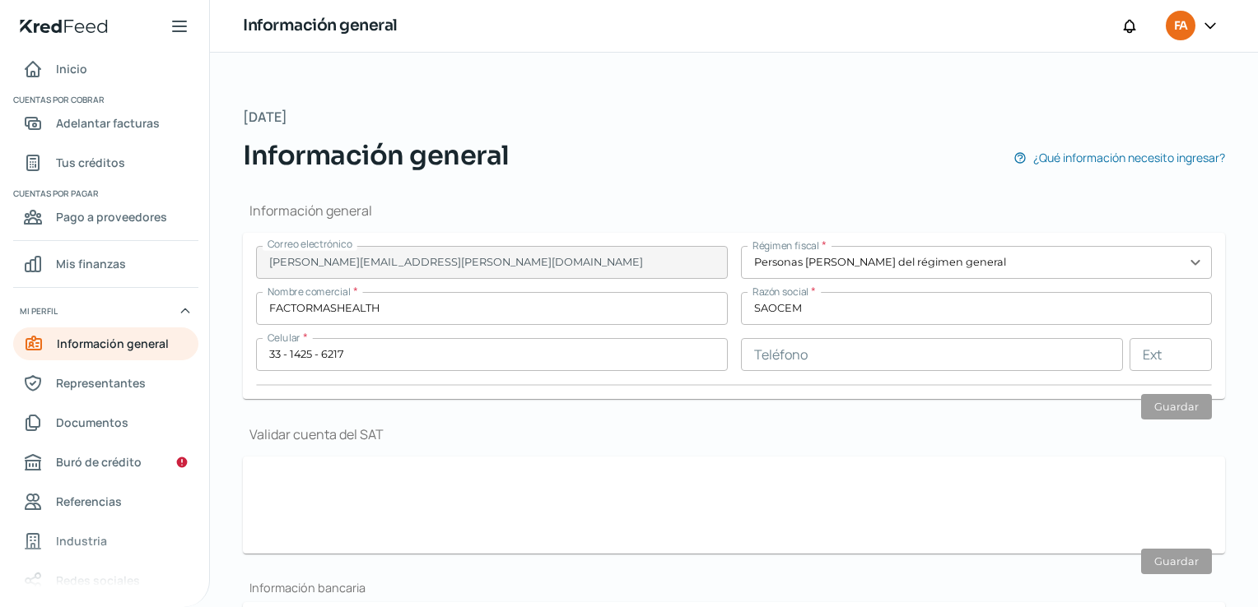
type input "SAO230626LC9"
type input "[GEOGRAPHIC_DATA]"
type input "486"
type input "44680"
type input "CIRCUNVALACION VALLARTA"
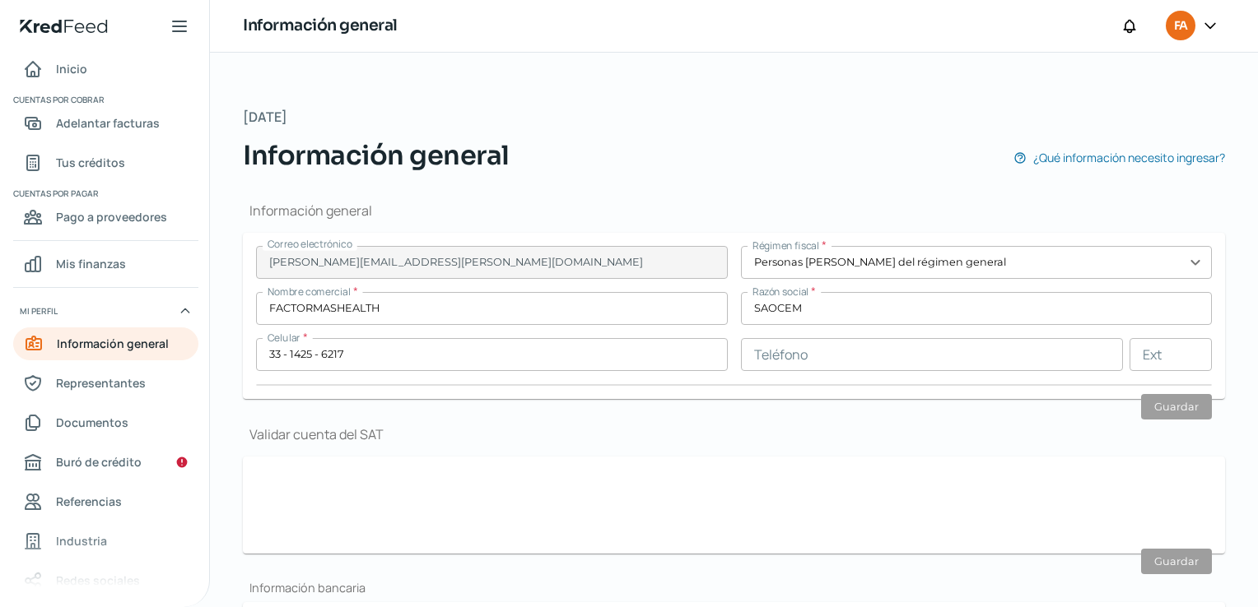
type input "[GEOGRAPHIC_DATA]"
type input "Recibo-Sep SAOCEM.pdf"
type input "2"
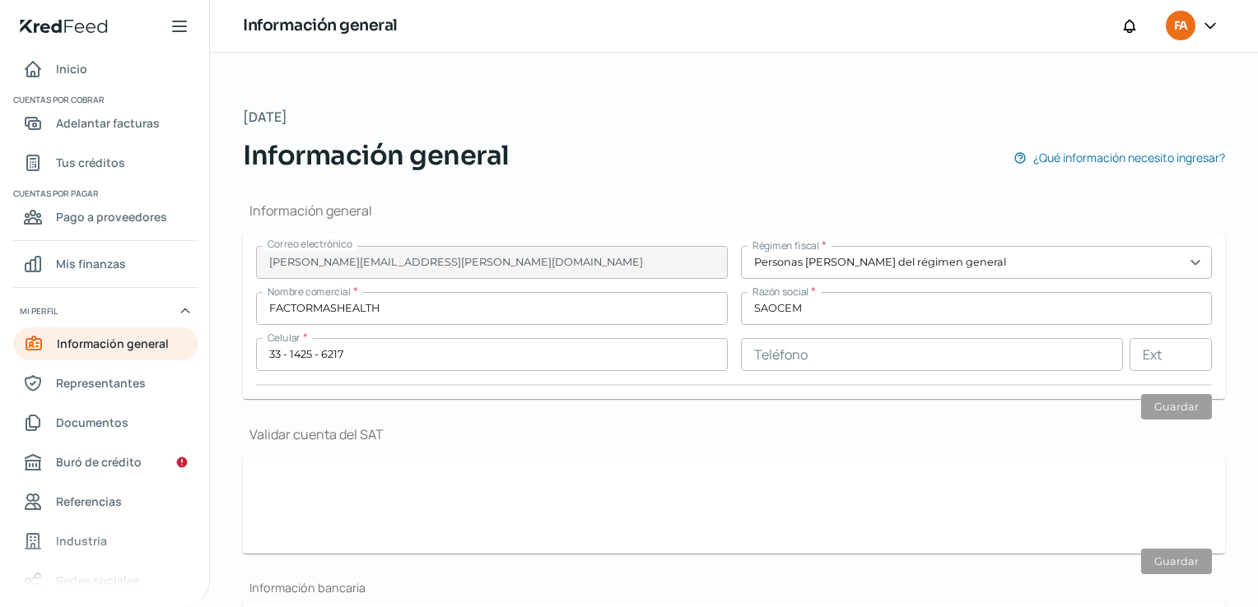
type input "10"
type input "Rentada"
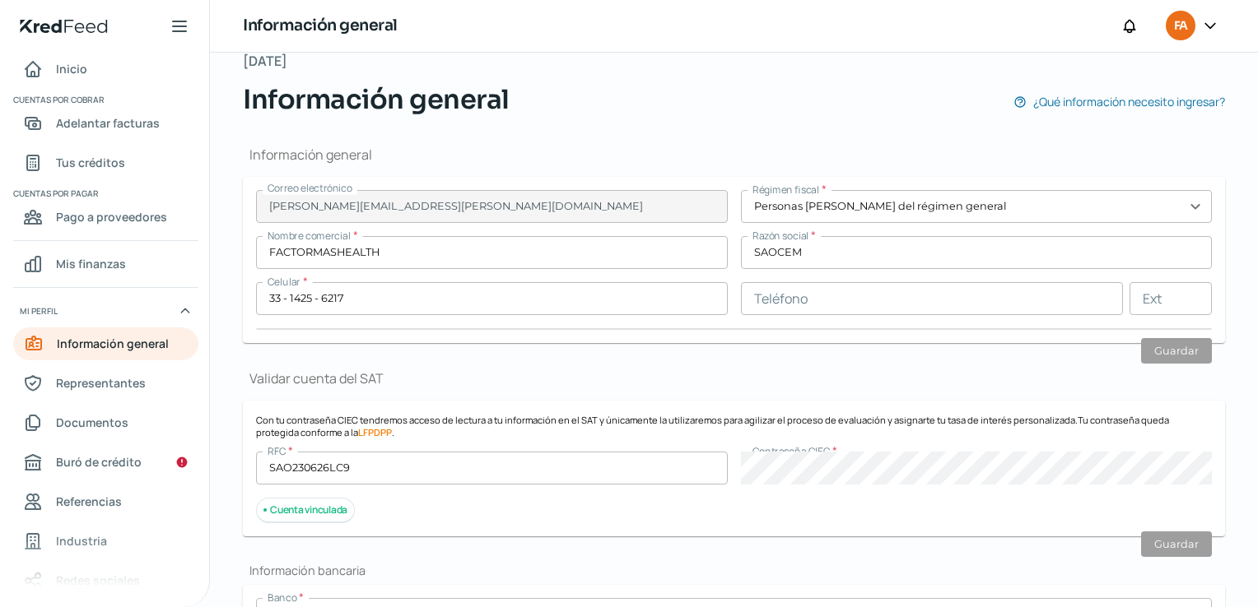
scroll to position [82, 0]
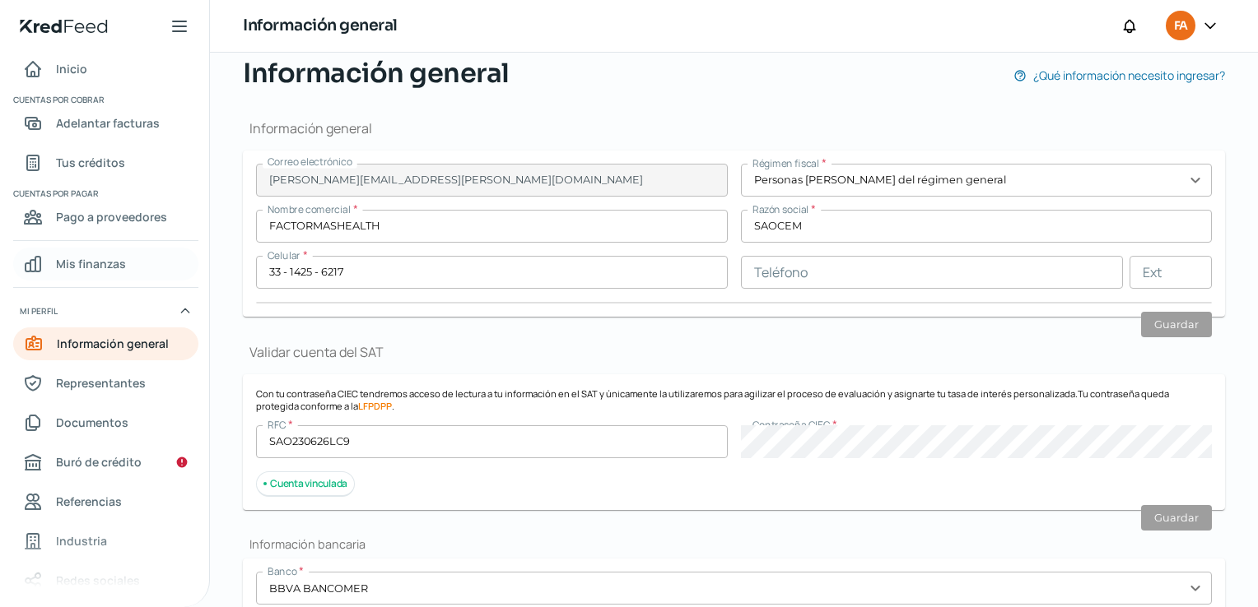
click at [143, 269] on link "Mis finanzas" at bounding box center [105, 264] width 185 height 33
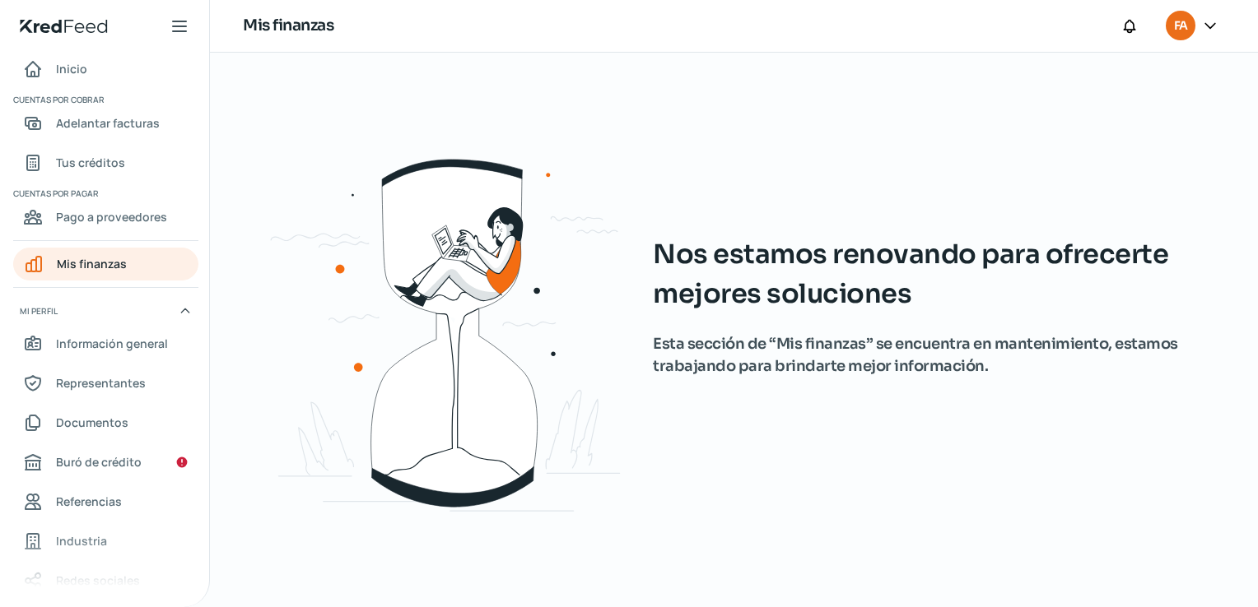
click at [143, 236] on nav "Inicio Cuentas por cobrar Adelantar facturas Tus créditos Cuentas por pagar Pag…" at bounding box center [104, 320] width 209 height 535
click at [149, 227] on link "Pago a proveedores" at bounding box center [105, 217] width 185 height 33
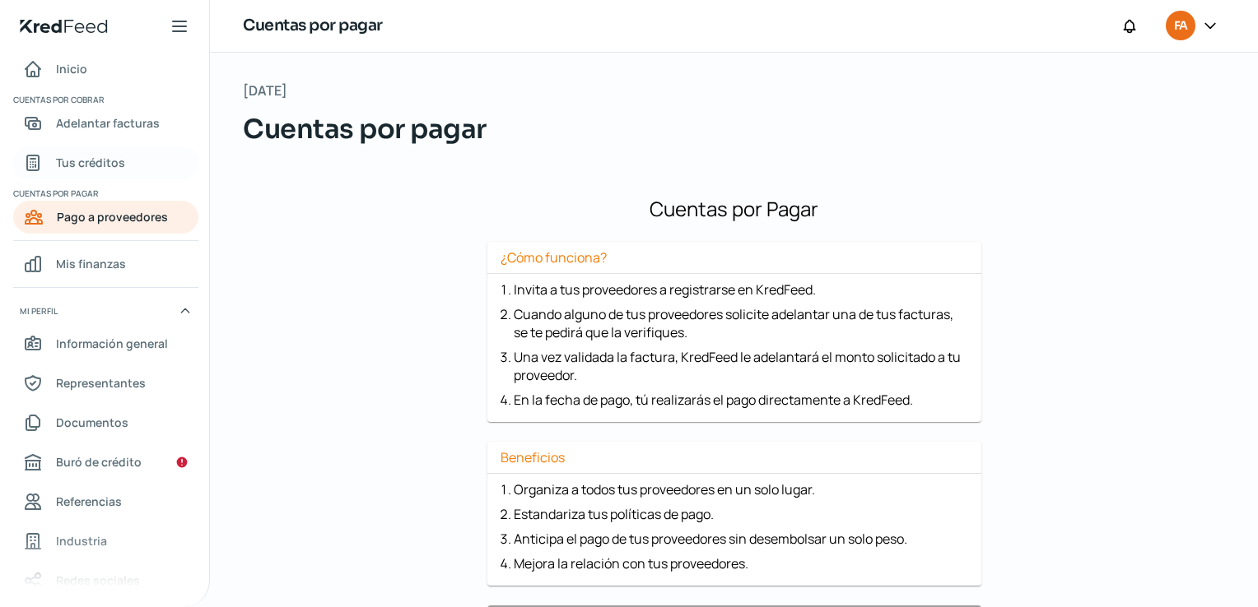
click at [148, 169] on link "Tus créditos" at bounding box center [105, 162] width 185 height 33
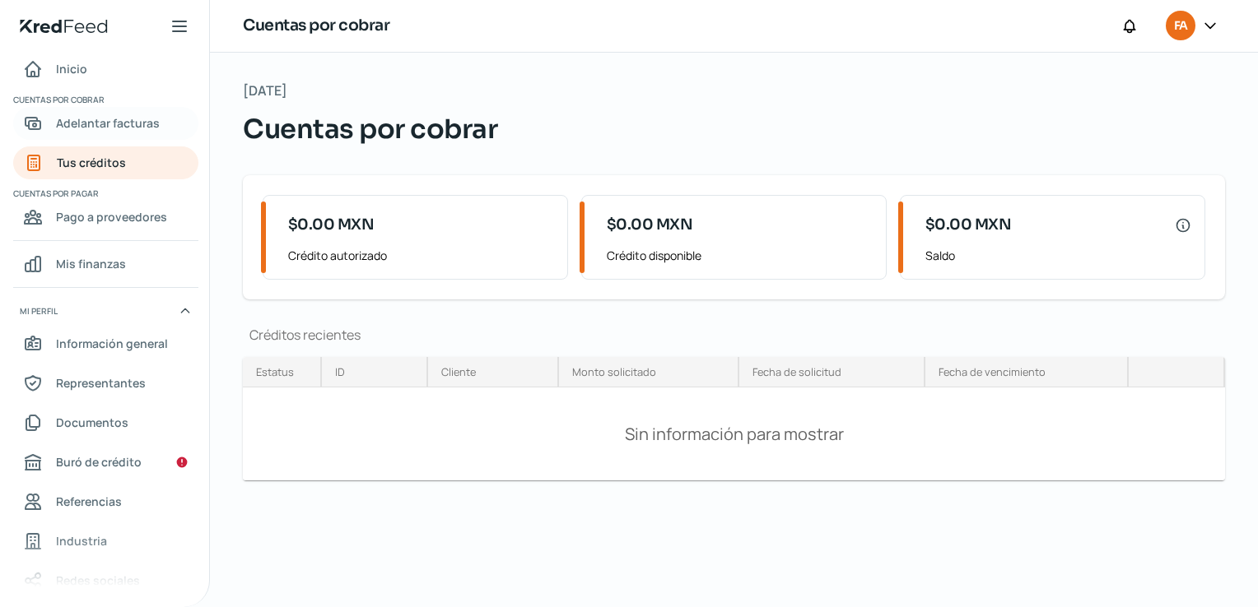
click at [156, 119] on link "Adelantar facturas" at bounding box center [105, 123] width 185 height 33
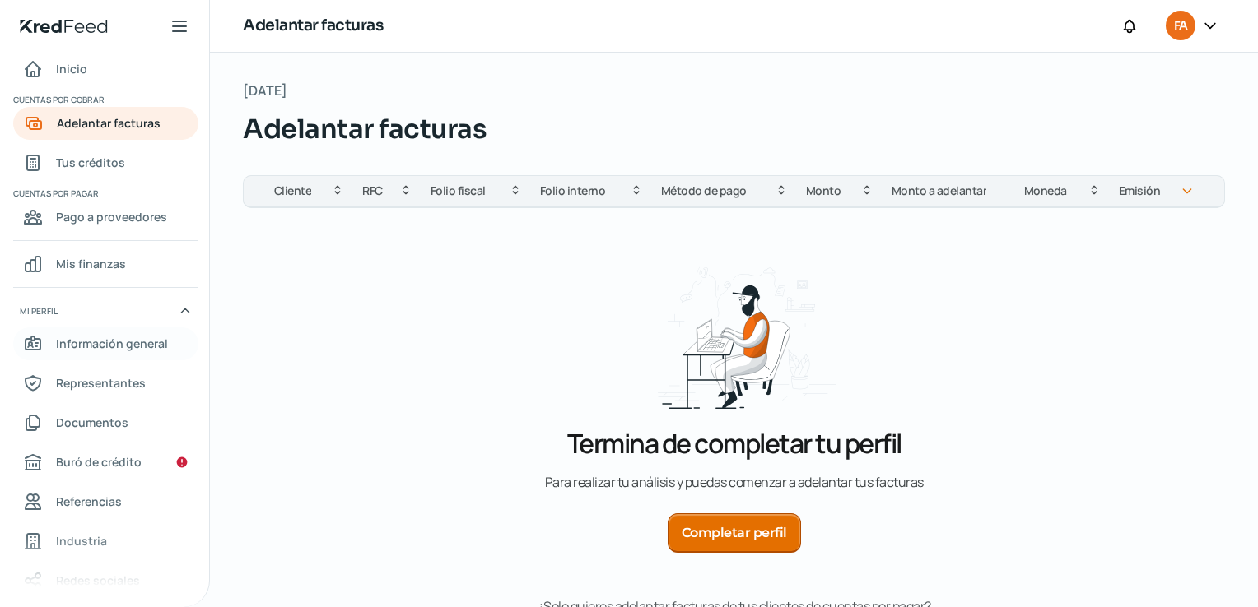
click at [120, 346] on span "Información general" at bounding box center [112, 343] width 112 height 21
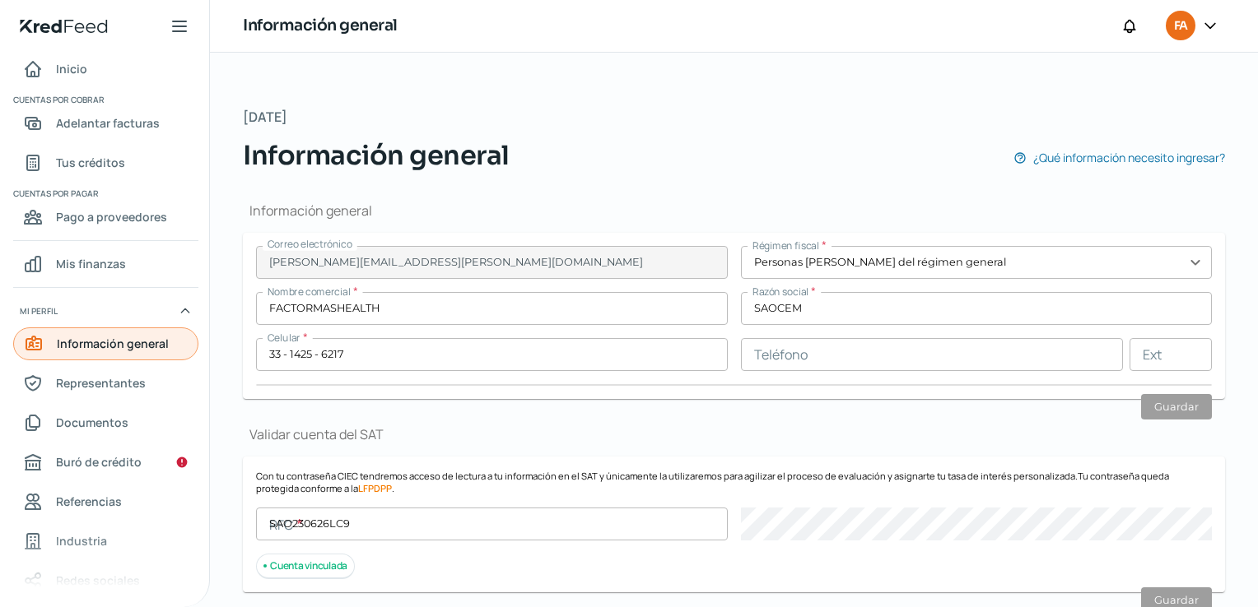
type input "SAO230626LC9"
type input "[GEOGRAPHIC_DATA]"
type input "486"
type input "44680"
type input "CIRCUNVALACION VALLARTA"
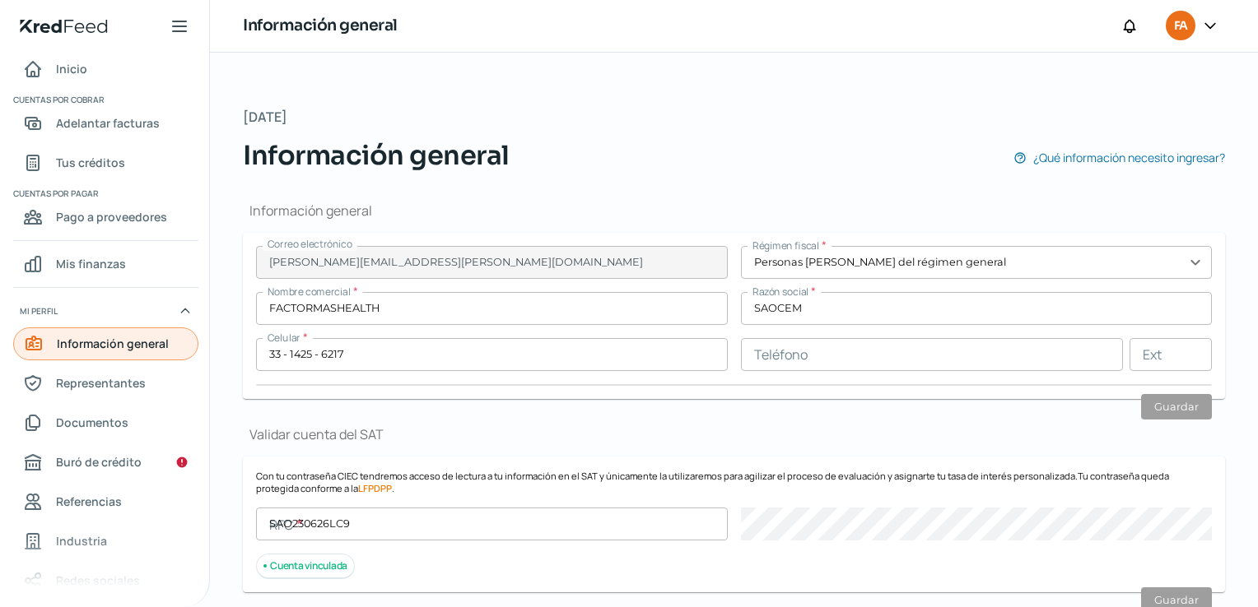
type input "[GEOGRAPHIC_DATA]"
type input "Recibo-Sep SAOCEM.pdf"
type input "2"
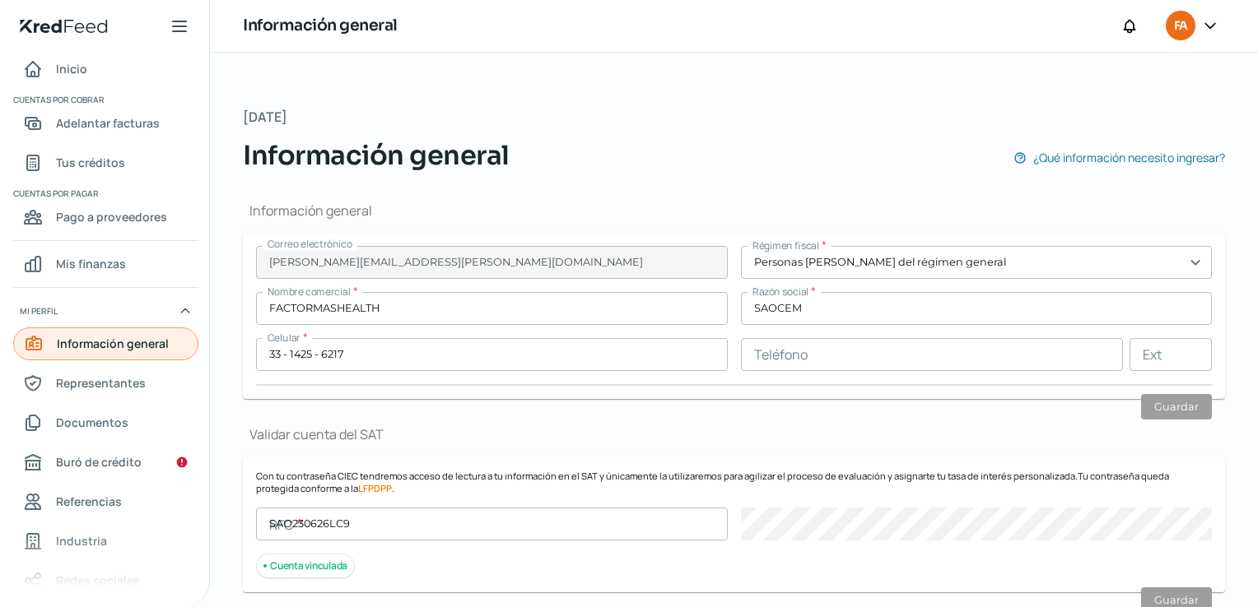
type input "10"
type input "Rentada"
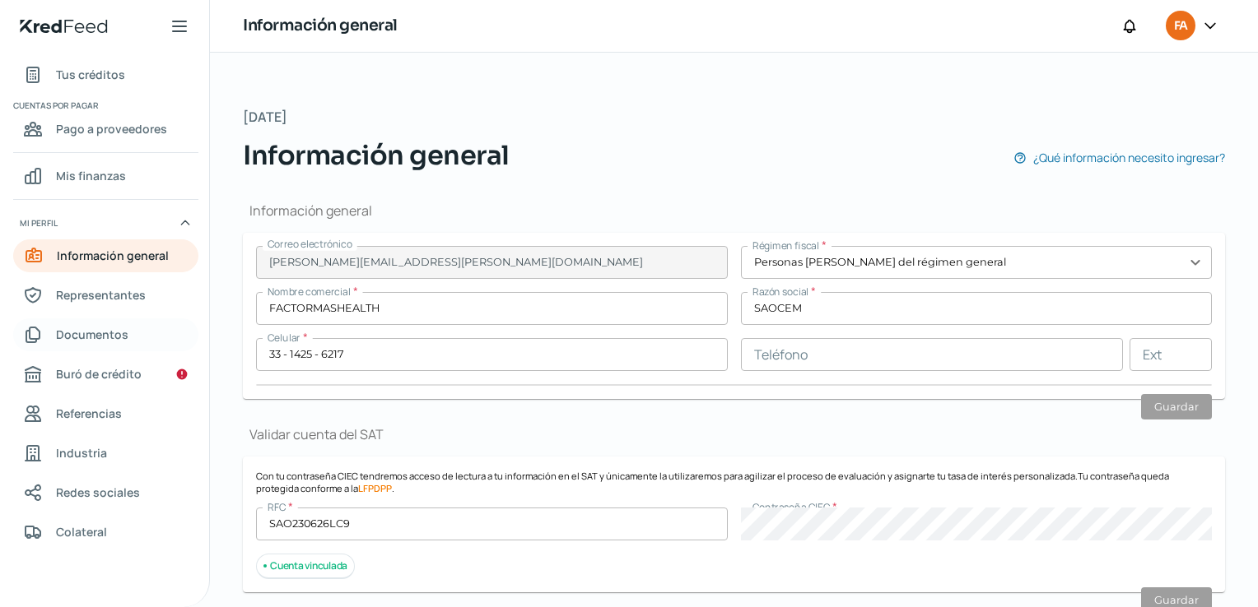
click at [115, 329] on span "Documentos" at bounding box center [92, 334] width 72 height 21
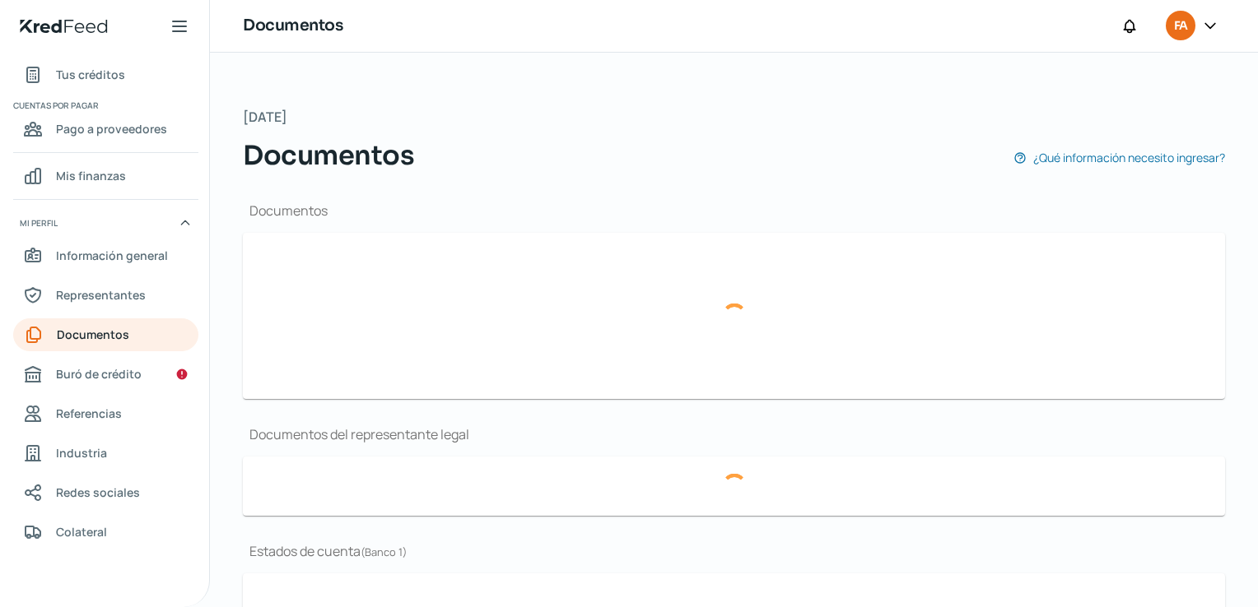
type input "Constancia de Situacion Fiscal 031025.pdf"
type input "Presentacion Factor+Health.pdf"
type input "LOGO F+H.png"
type input "Poder_.pdf"
type input "EDOCTADIG_SEPT.pdf"
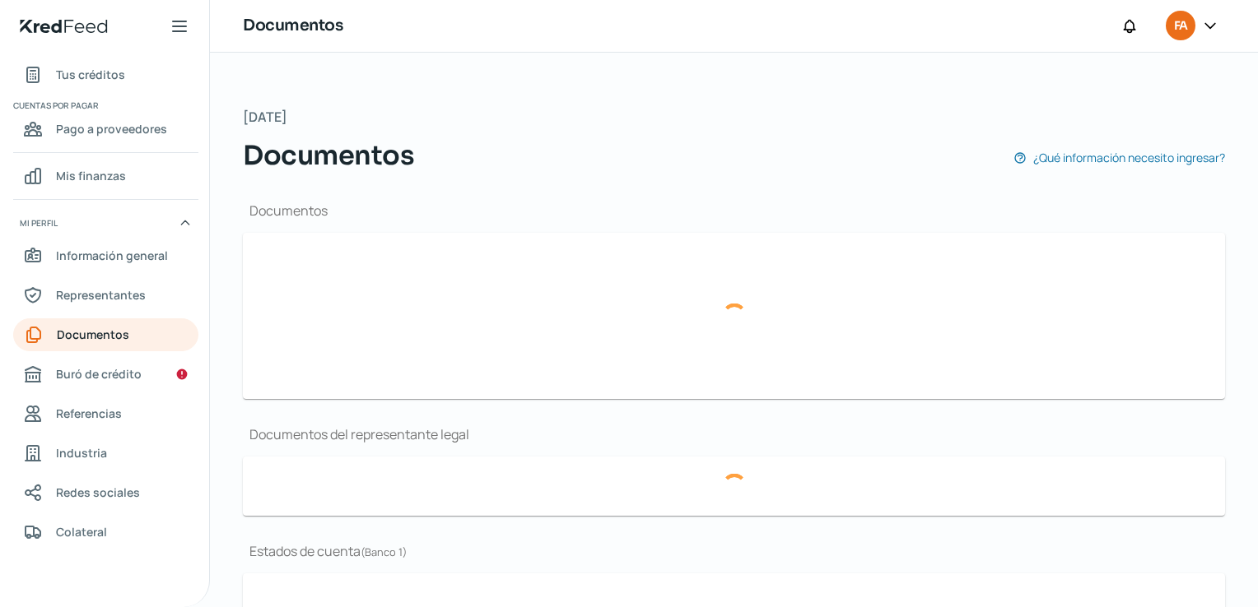
type input "EDOCTADIG_00923648_ADMIN1_20250915115604937.pdf"
type input "EDO DE CTAJUL.pdf"
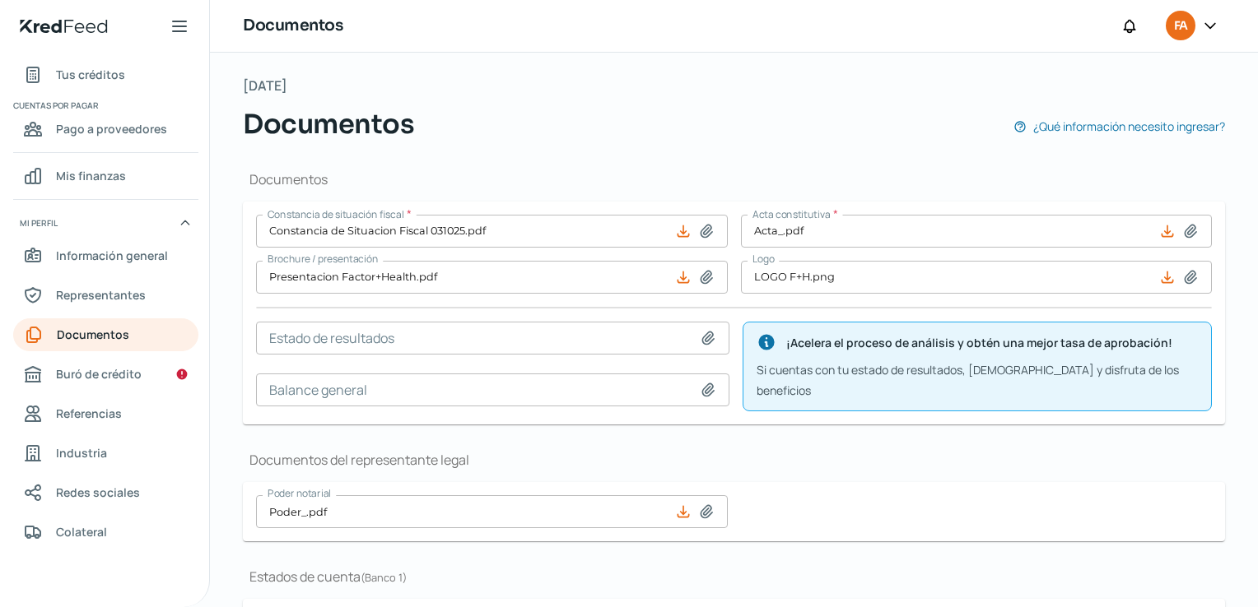
scroll to position [82, 0]
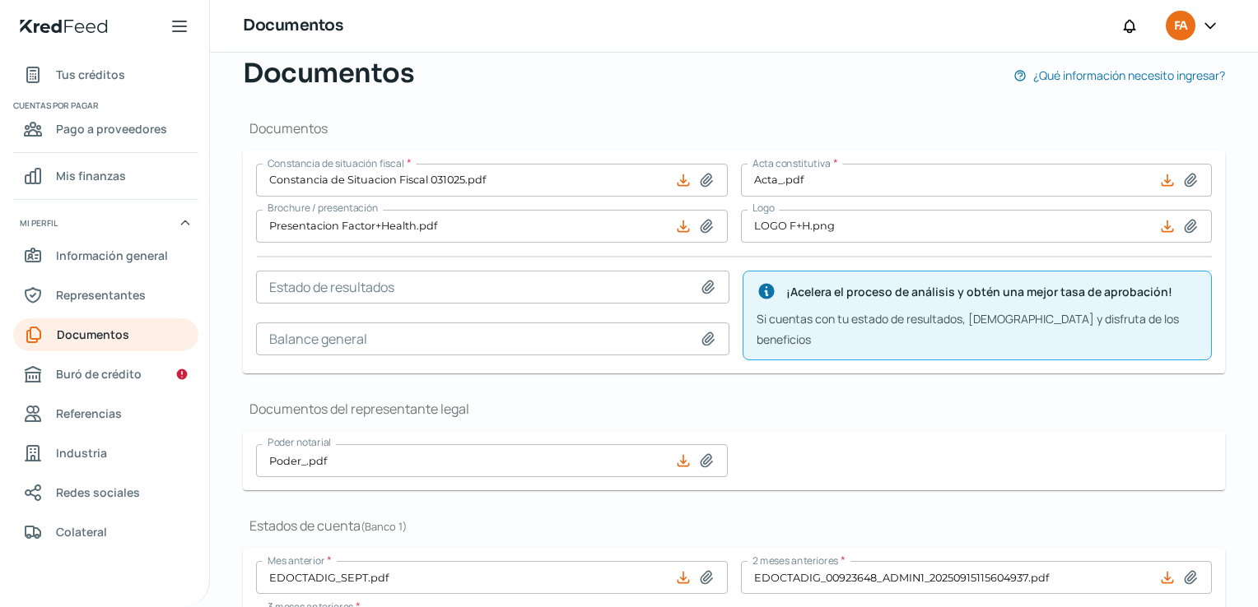
click at [705, 287] on icon at bounding box center [709, 287] width 12 height 12
